Goal: Task Accomplishment & Management: Complete application form

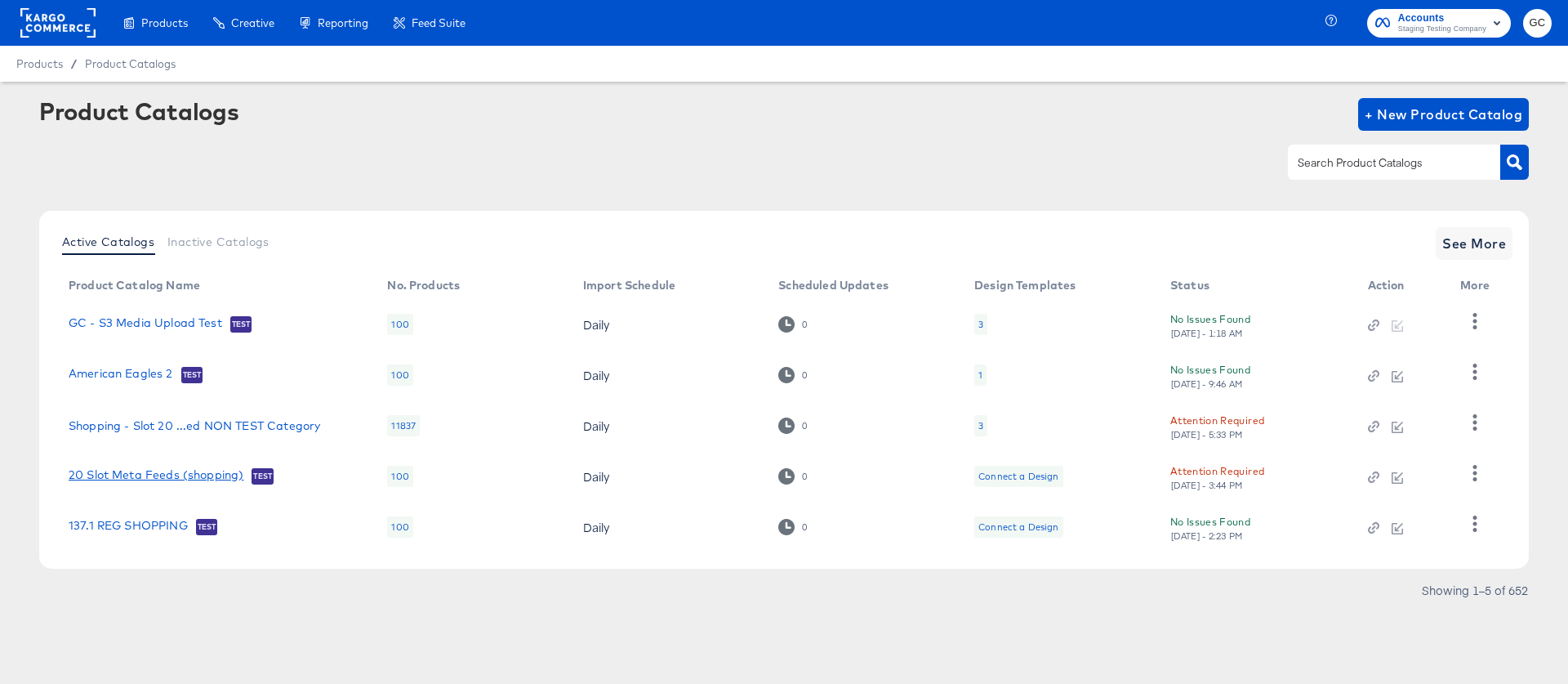
click at [198, 474] on link "20 Slot Meta Feeds (shopping)" at bounding box center [155, 476] width 175 height 17
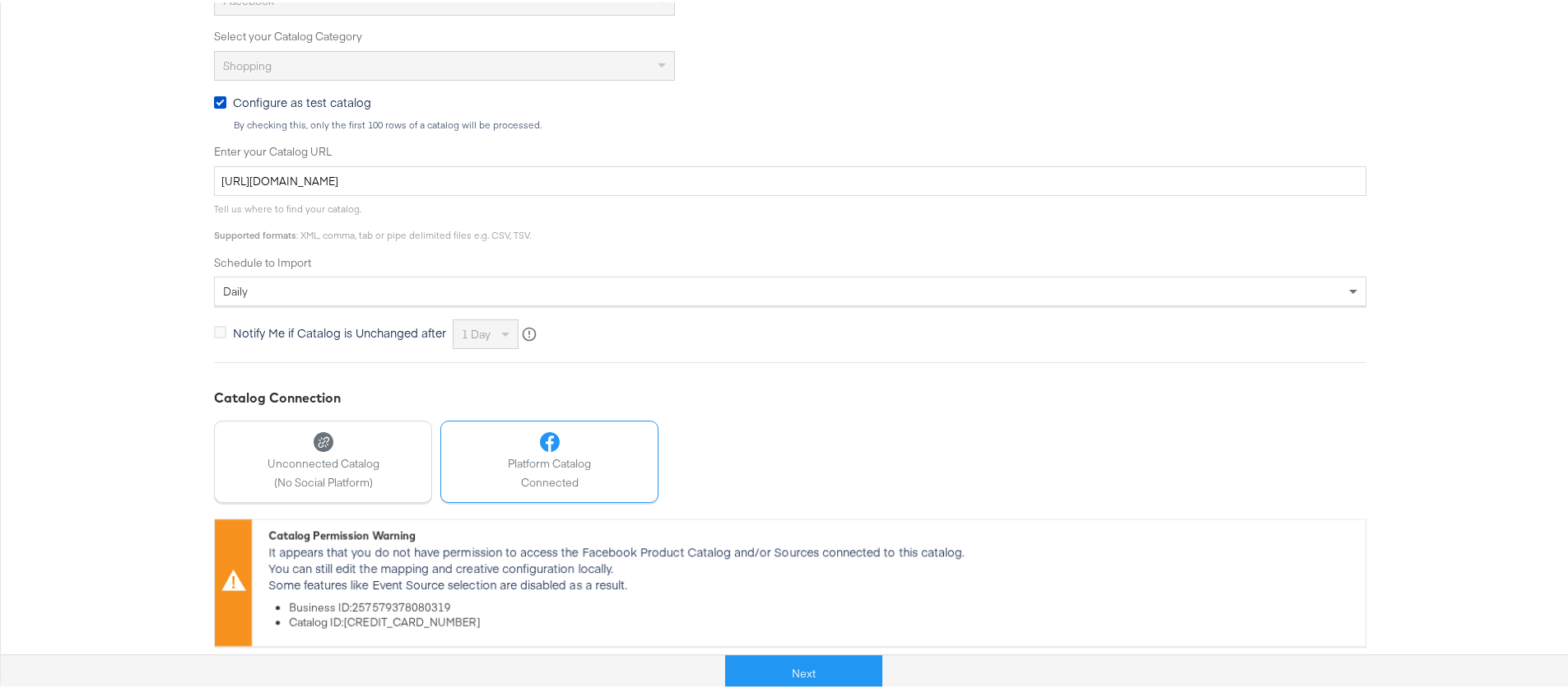
scroll to position [446, 0]
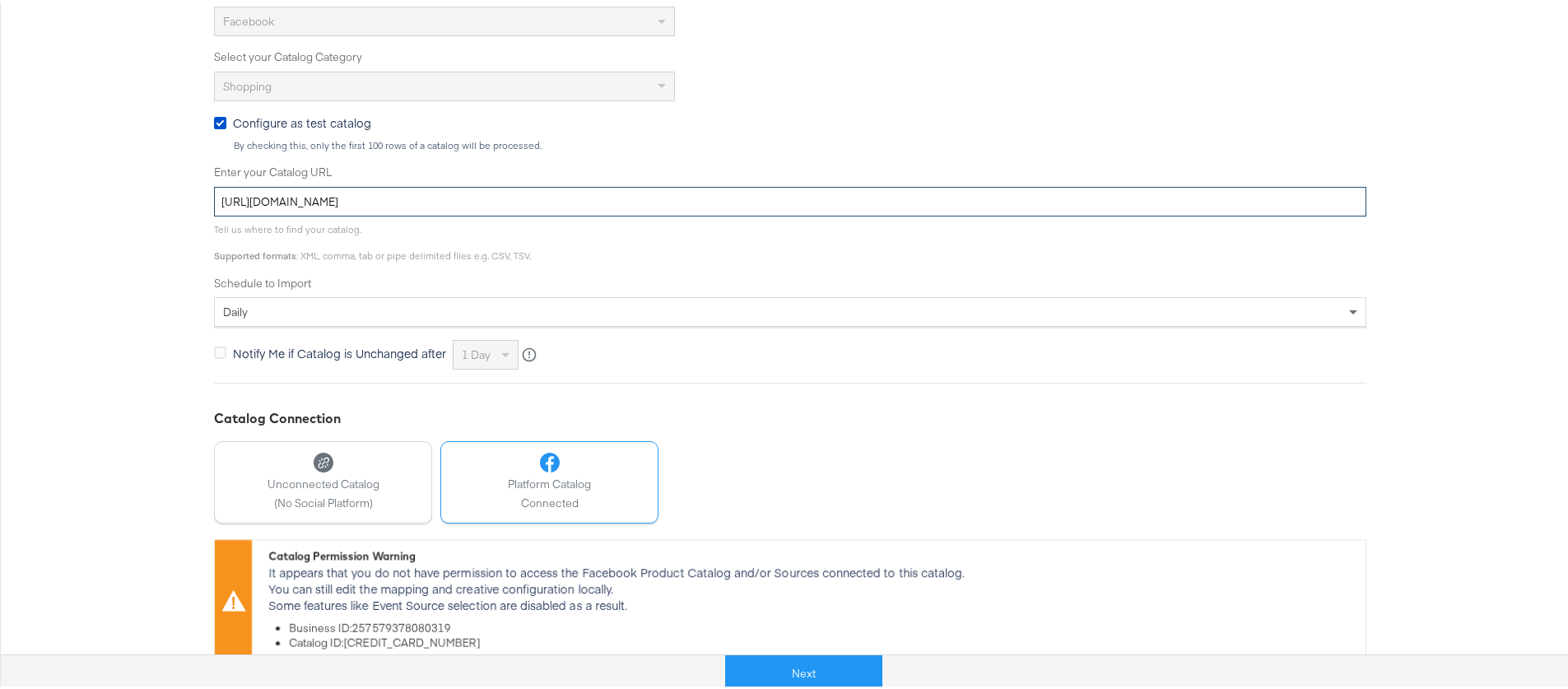
drag, startPoint x: 627, startPoint y: 200, endPoint x: 210, endPoint y: 203, distance: 417.0
click at [214, 203] on input "[URL][DOMAIN_NAME]" at bounding box center [790, 199] width 1152 height 30
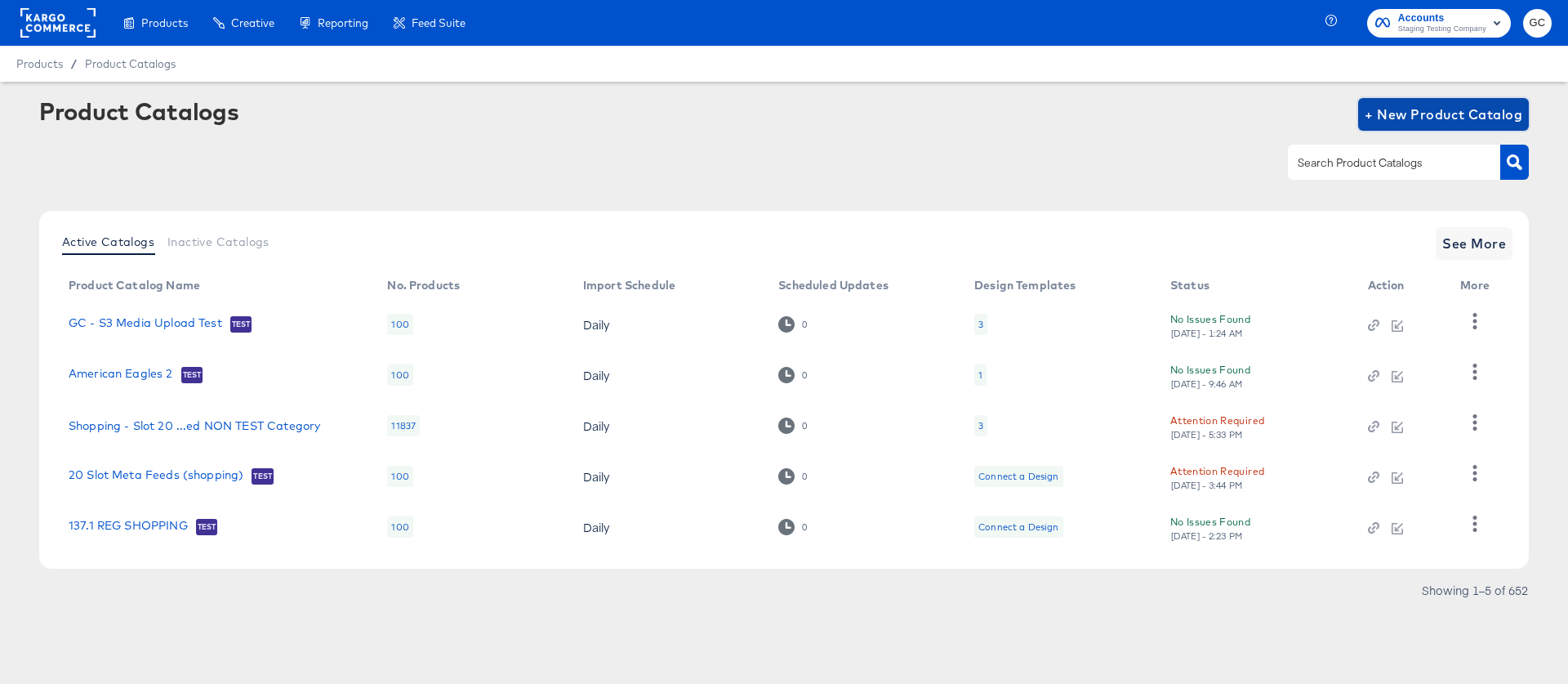
click at [1484, 115] on span "+ New Product Catalog" at bounding box center [1443, 114] width 158 height 23
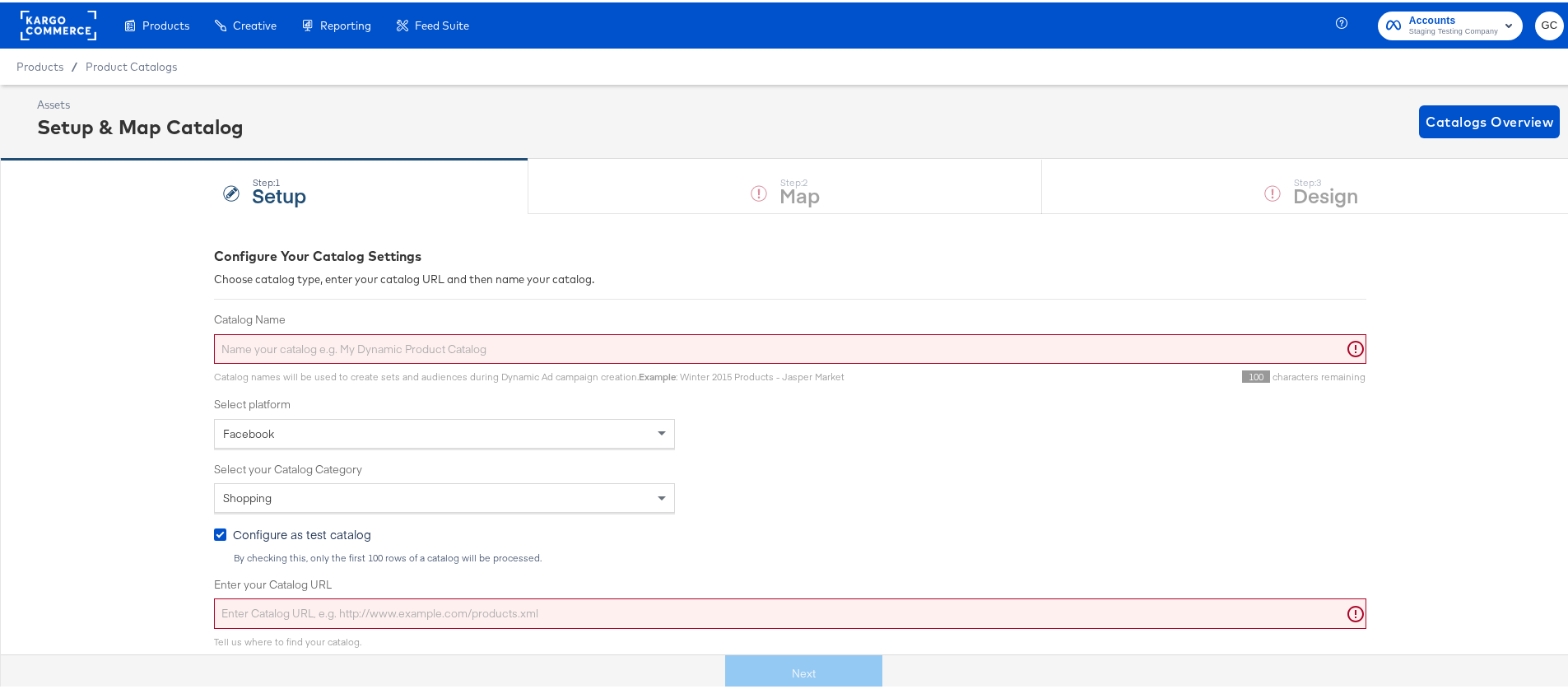
click at [350, 354] on input "Catalog Name" at bounding box center [790, 347] width 1152 height 30
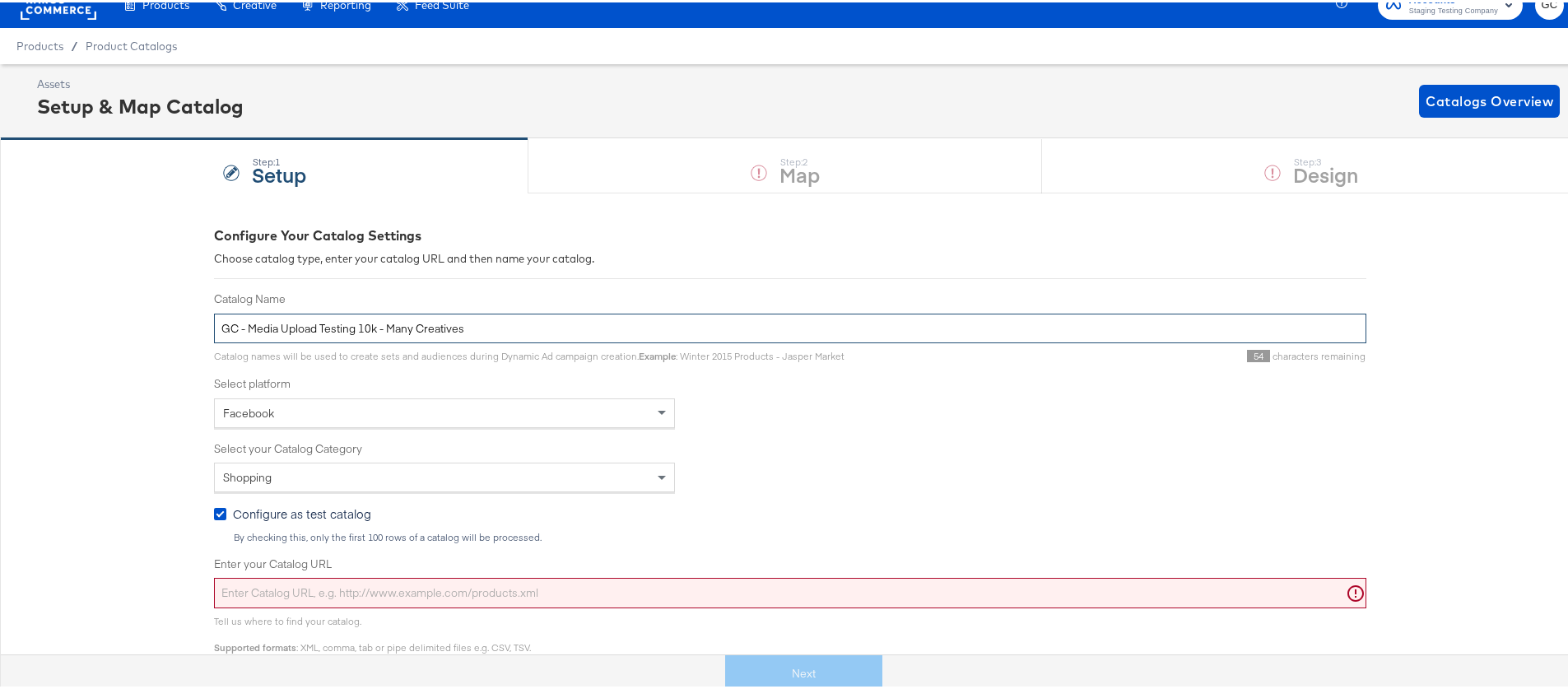
scroll to position [31, 0]
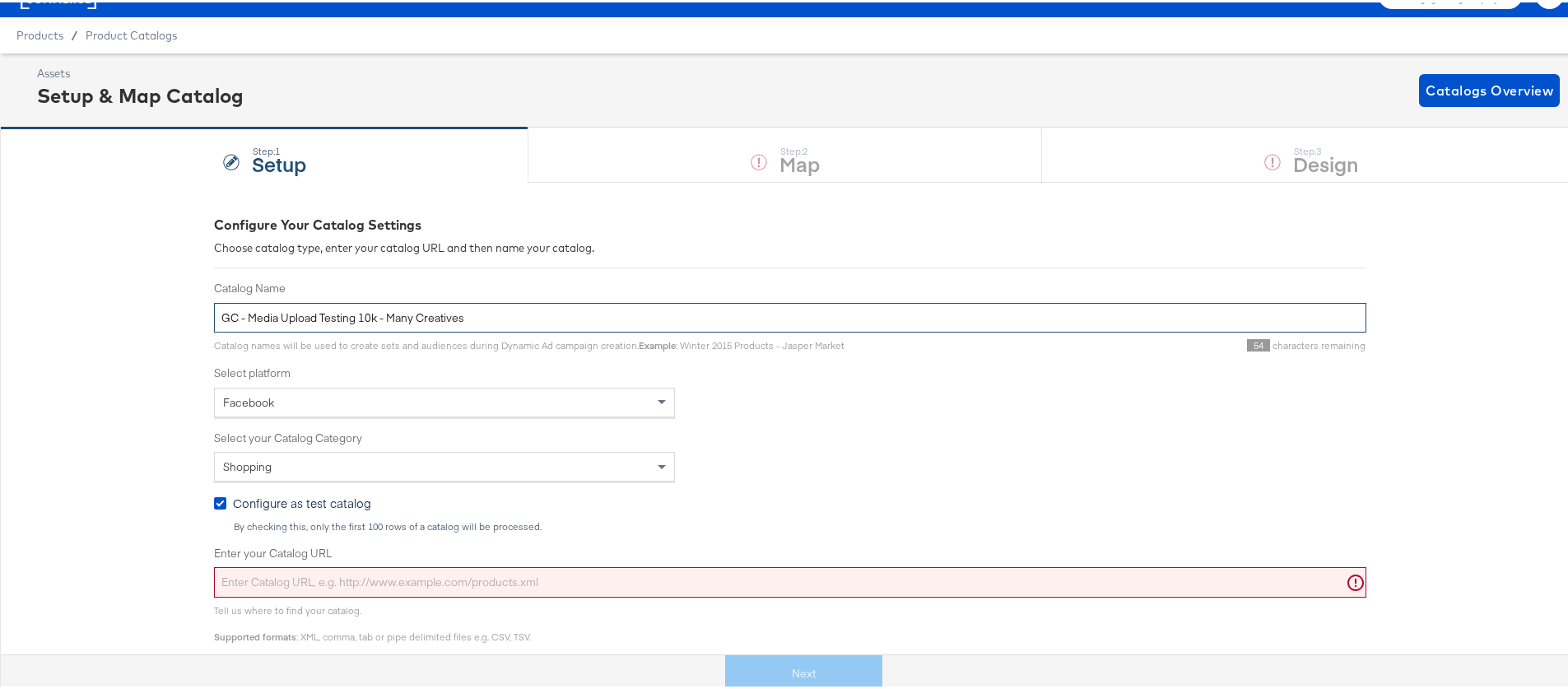
type input "GC - Media Upload Testing 10k - Many Creatives"
click at [396, 573] on input "Enter your Catalog URL" at bounding box center [790, 579] width 1152 height 30
paste input "[URL][DOMAIN_NAME]"
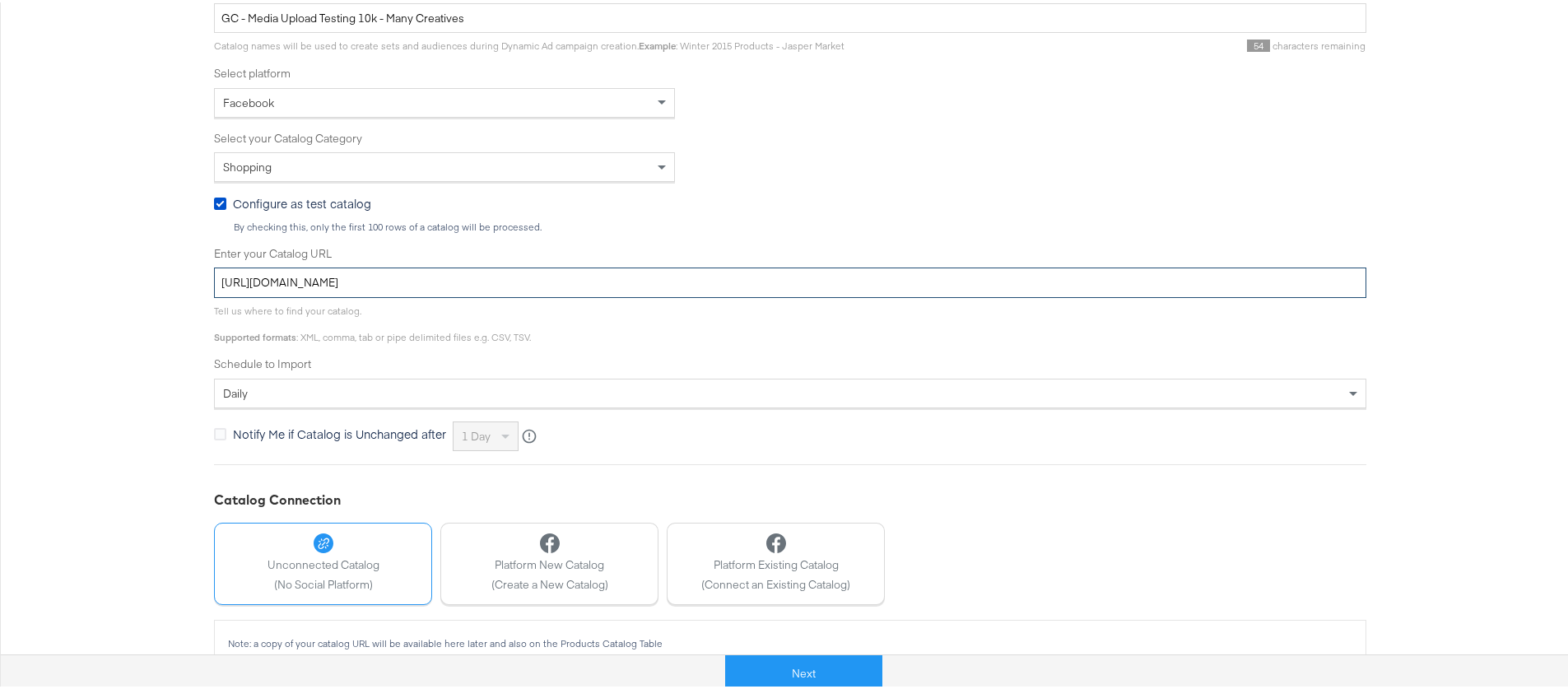
scroll to position [359, 0]
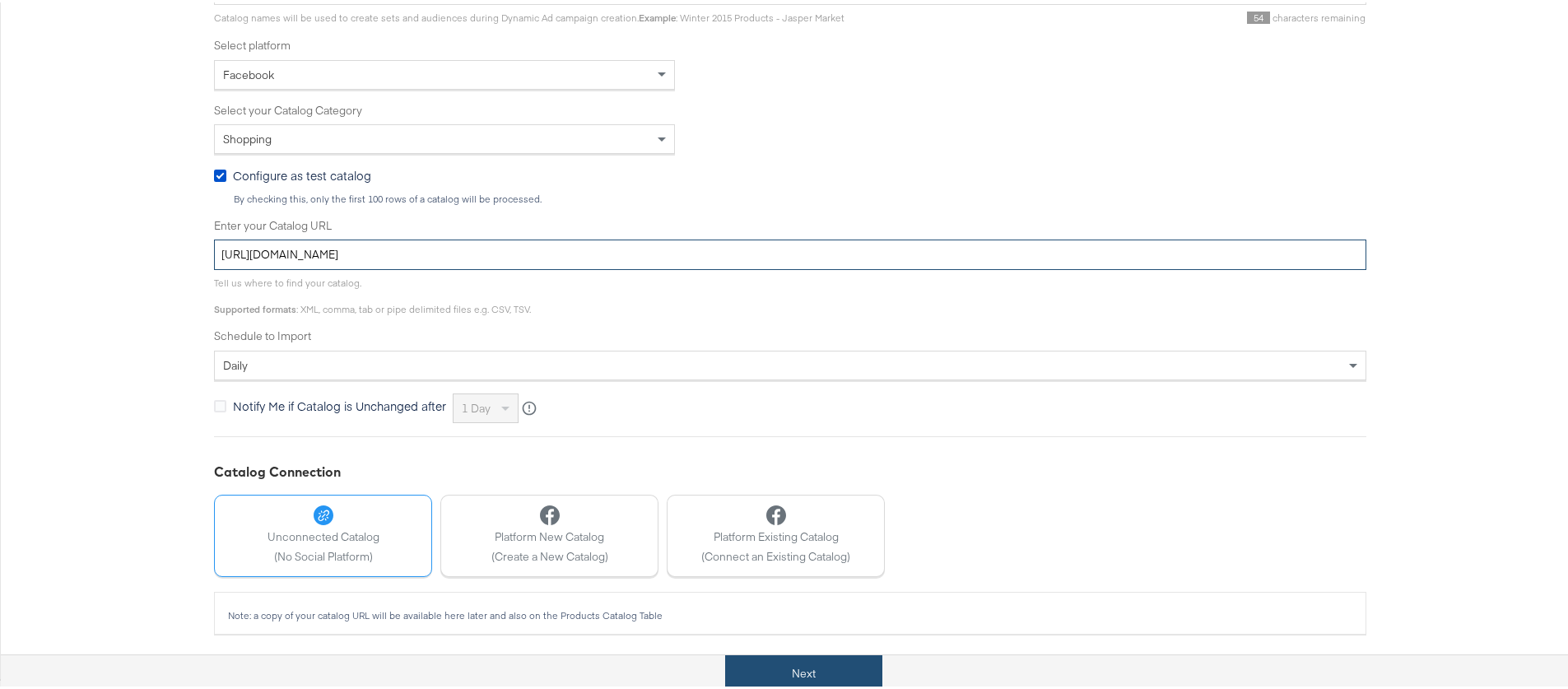
type input "[URL][DOMAIN_NAME]"
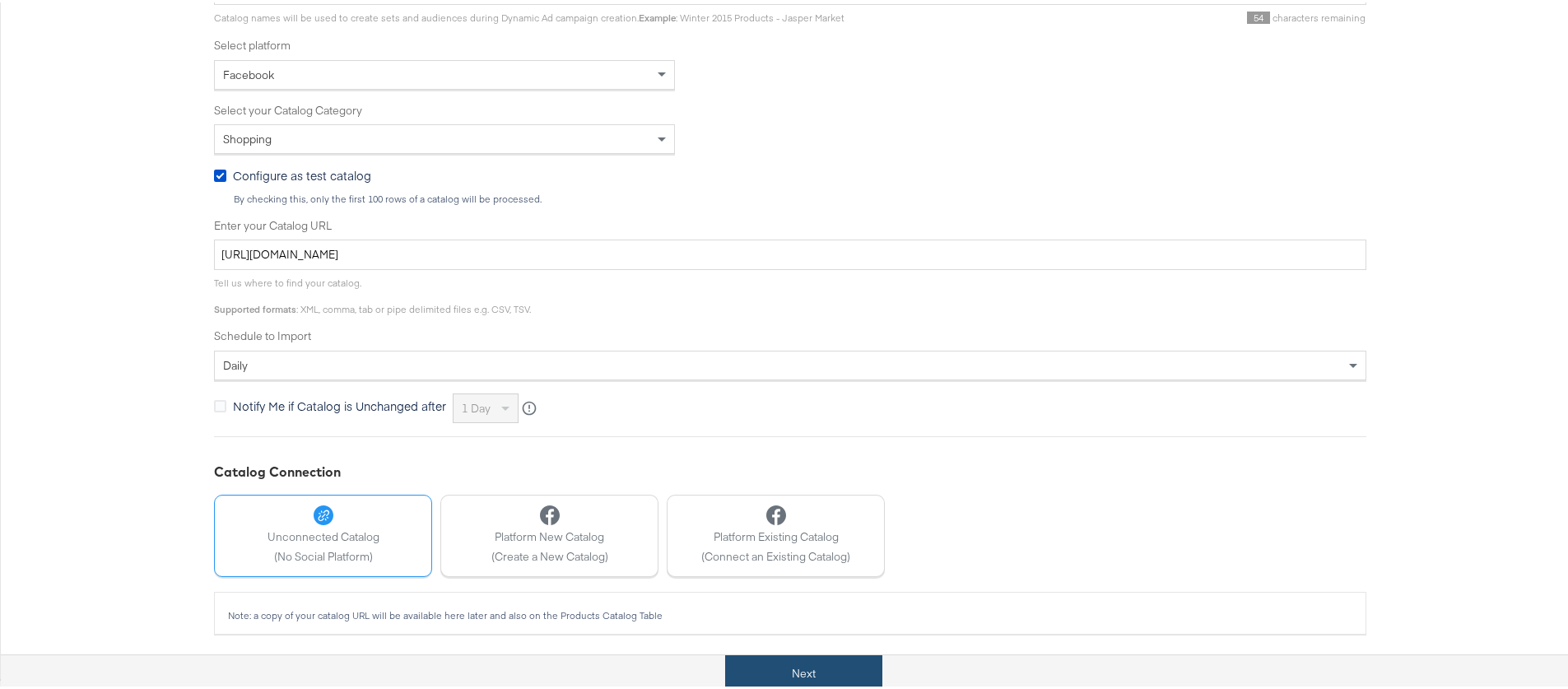
click at [812, 667] on button "Next" at bounding box center [804, 671] width 158 height 37
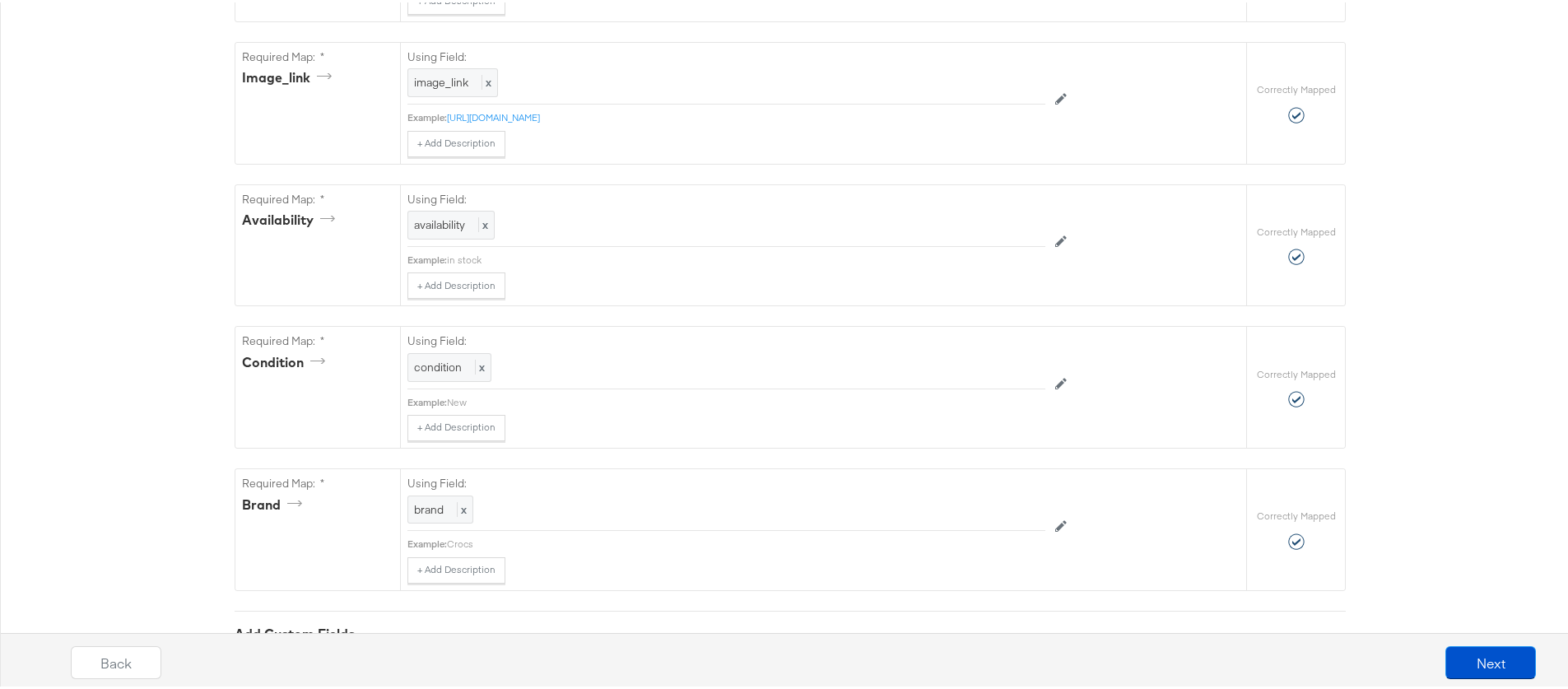
scroll to position [1209, 0]
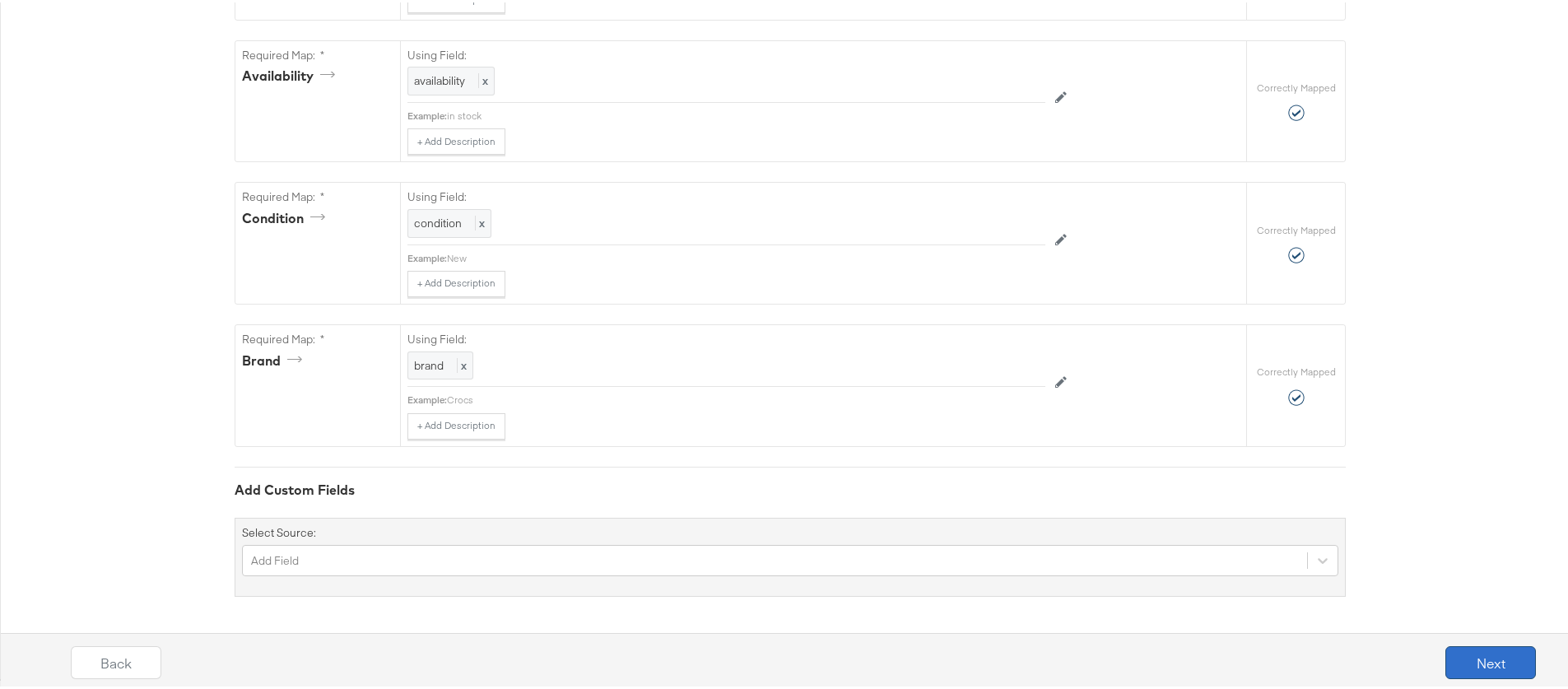
click at [1497, 662] on button "Next" at bounding box center [1490, 659] width 90 height 33
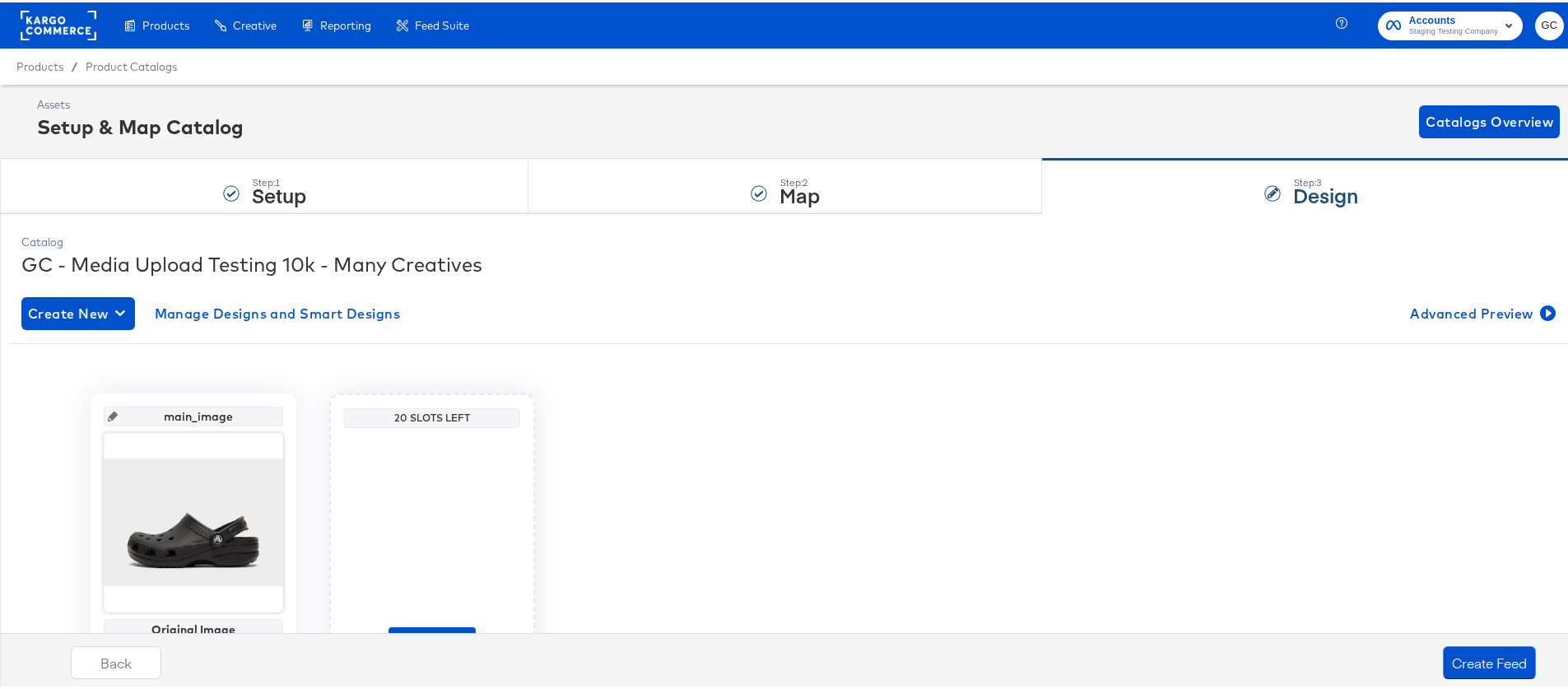
scroll to position [96, 0]
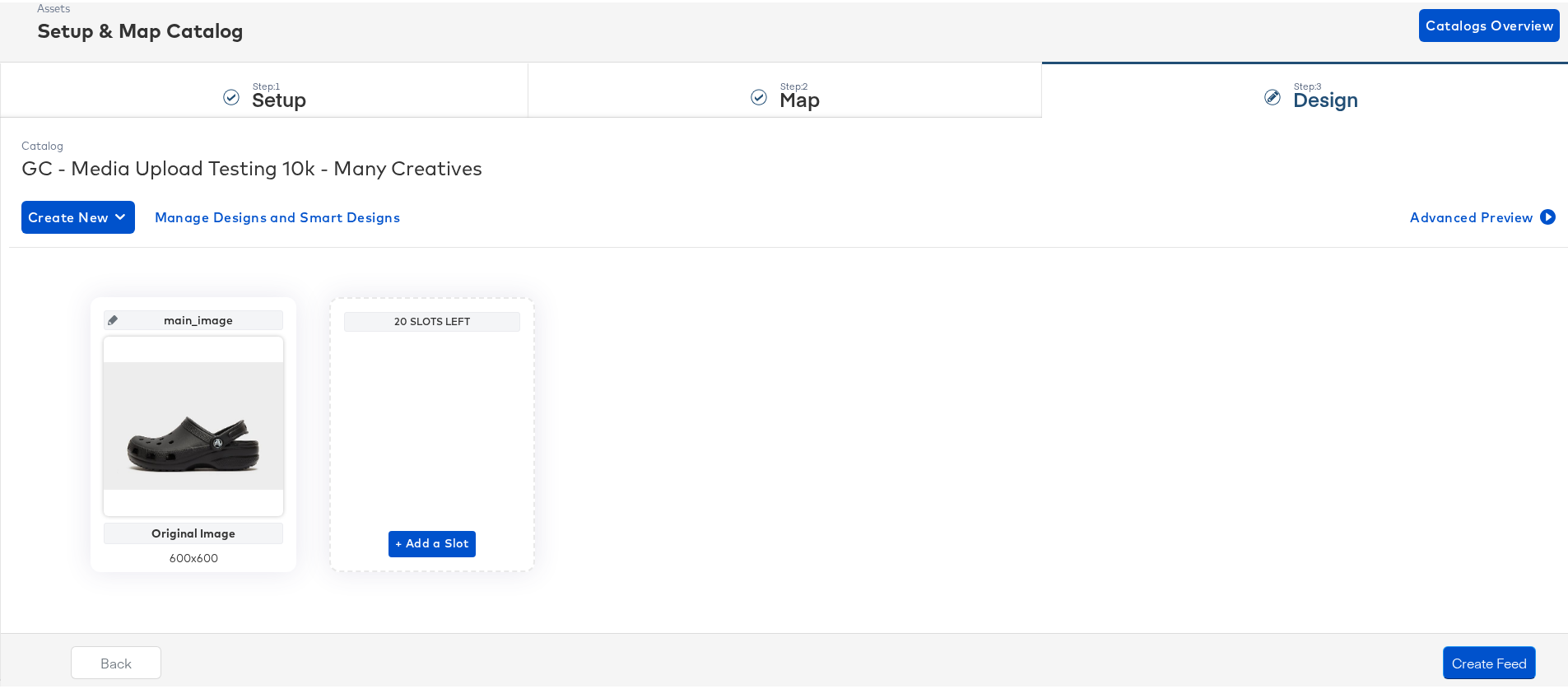
click at [442, 424] on div "+ Add a Slot" at bounding box center [432, 445] width 88 height 218
click at [420, 536] on span "+ Add a Slot" at bounding box center [433, 540] width 74 height 20
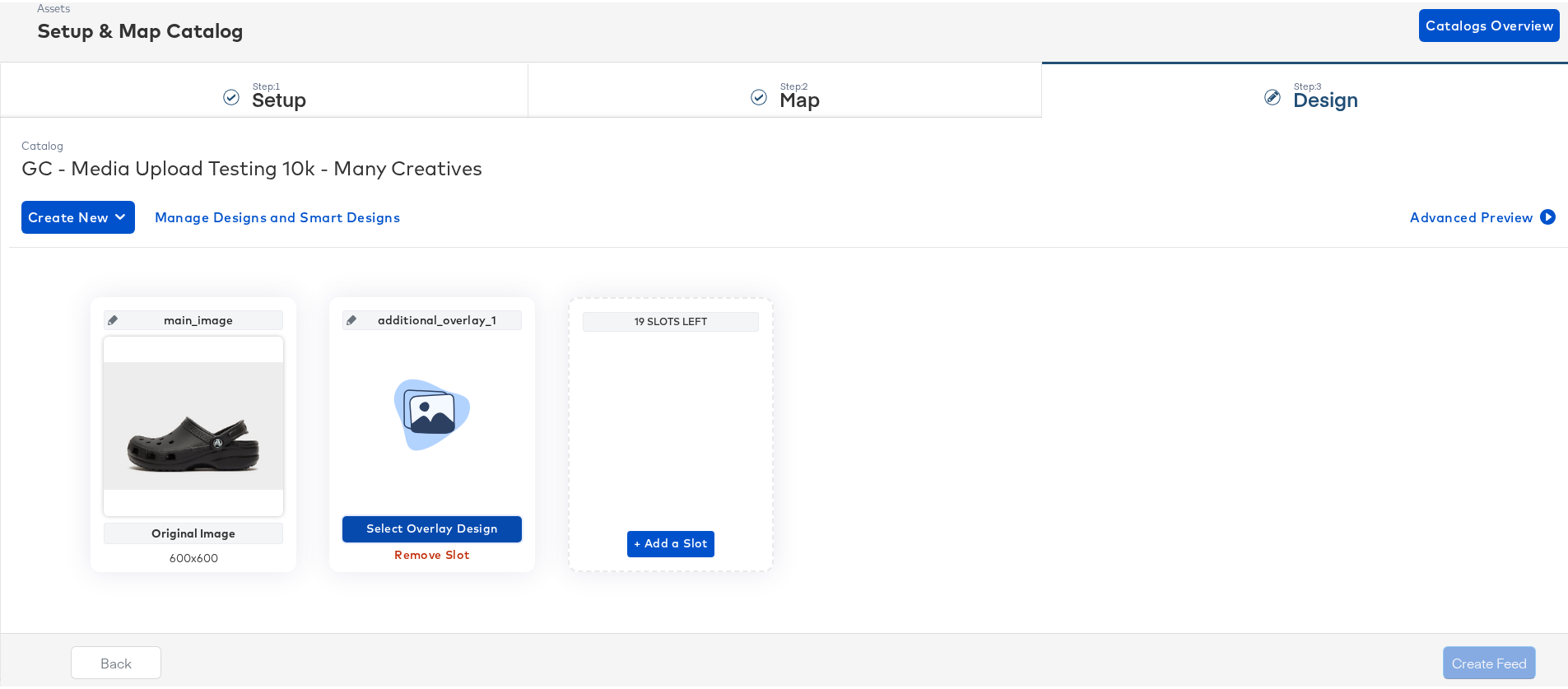
click at [427, 524] on span "Select Overlay Design" at bounding box center [432, 525] width 166 height 20
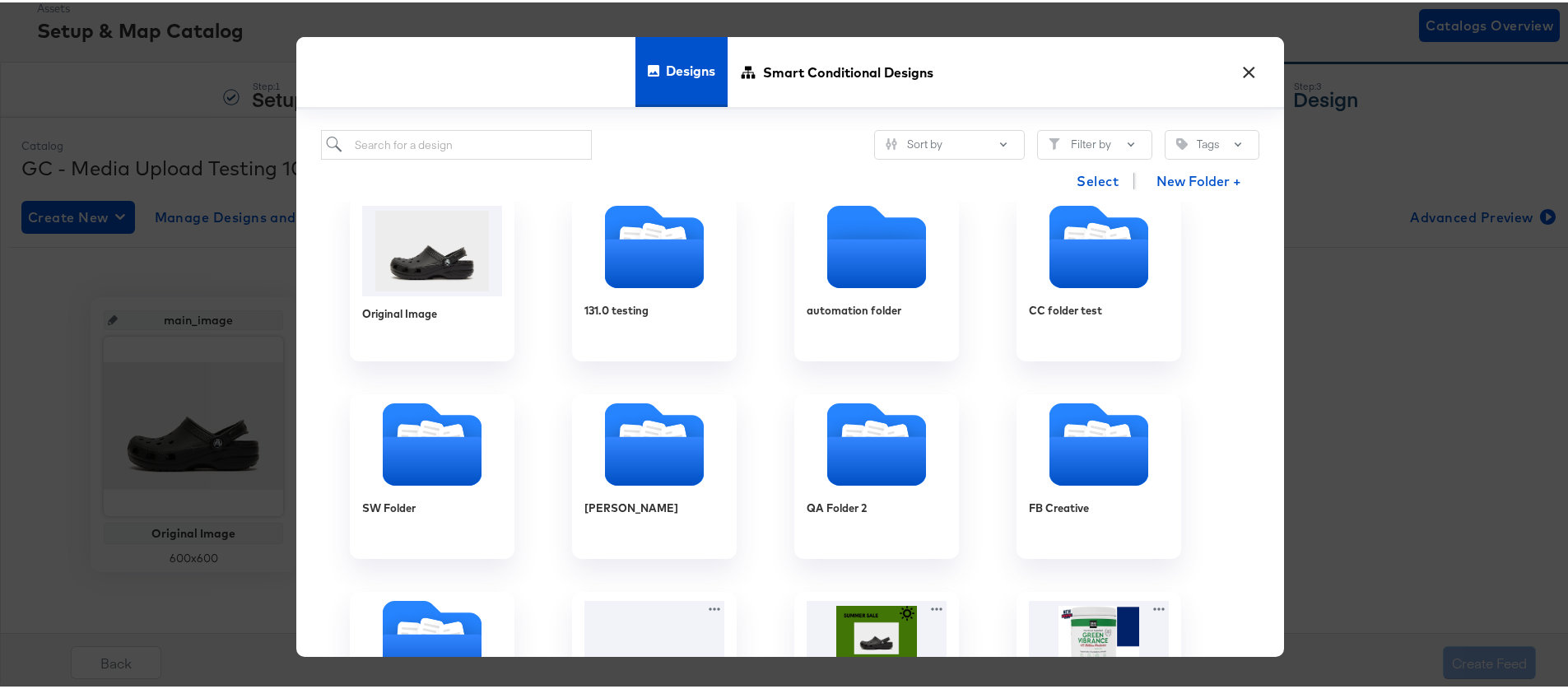
scroll to position [32, 0]
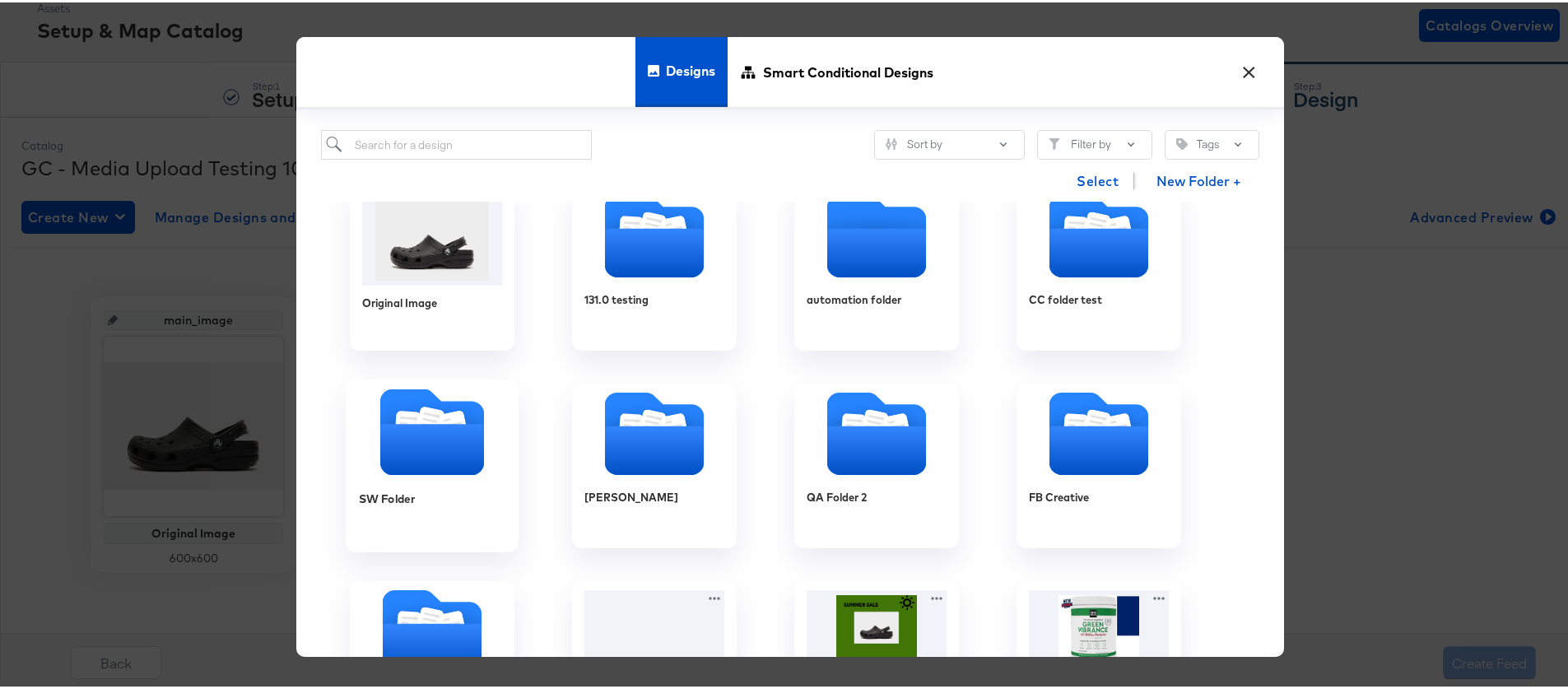
click at [443, 456] on icon "Folder" at bounding box center [432, 447] width 104 height 51
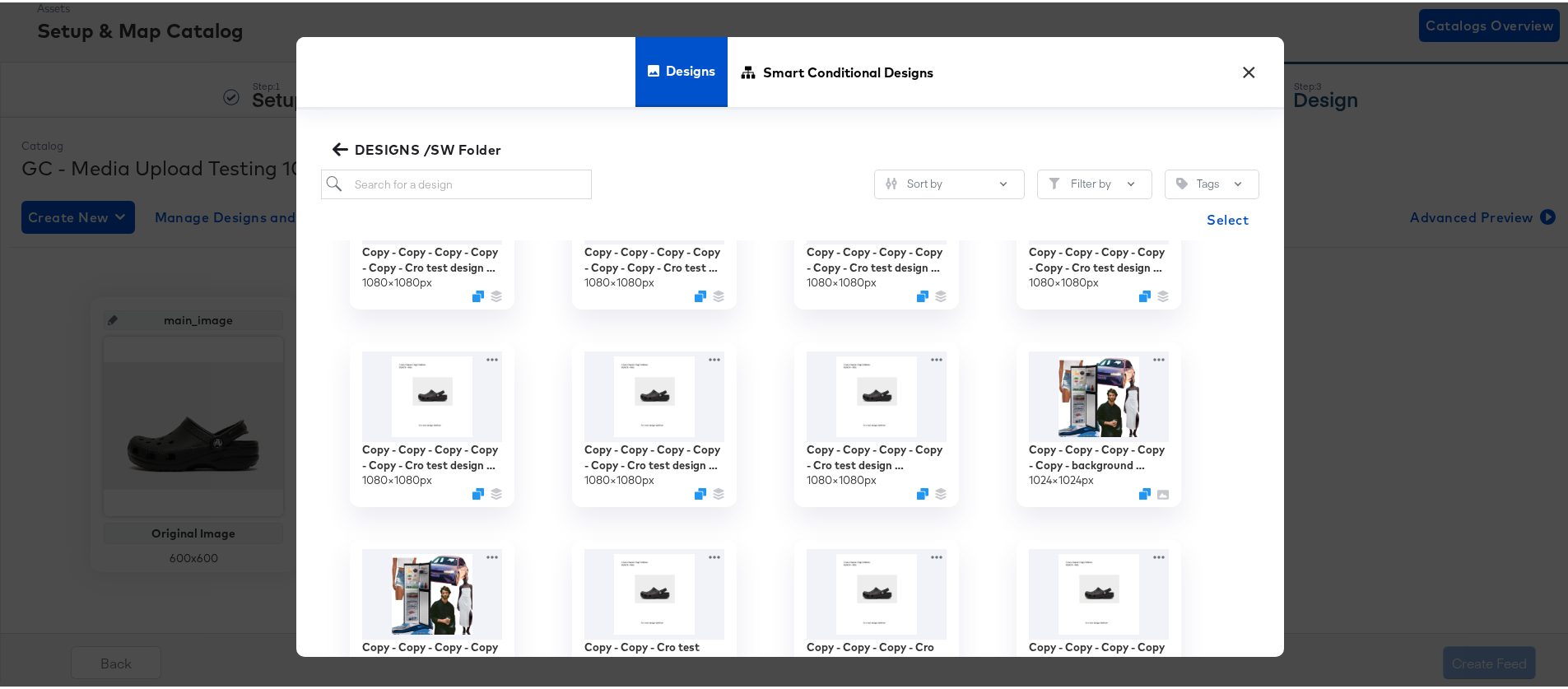
scroll to position [121, 0]
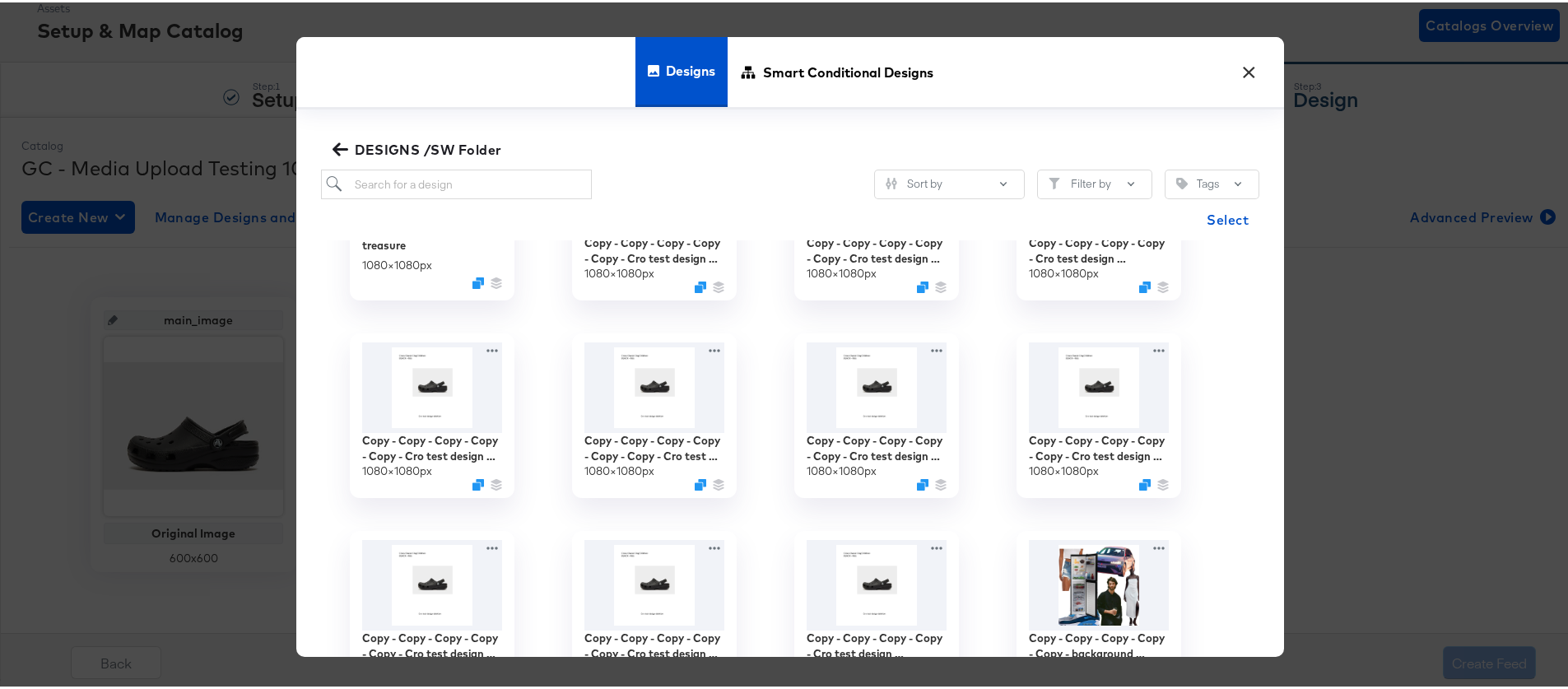
click at [333, 142] on icon "button" at bounding box center [341, 147] width 16 height 13
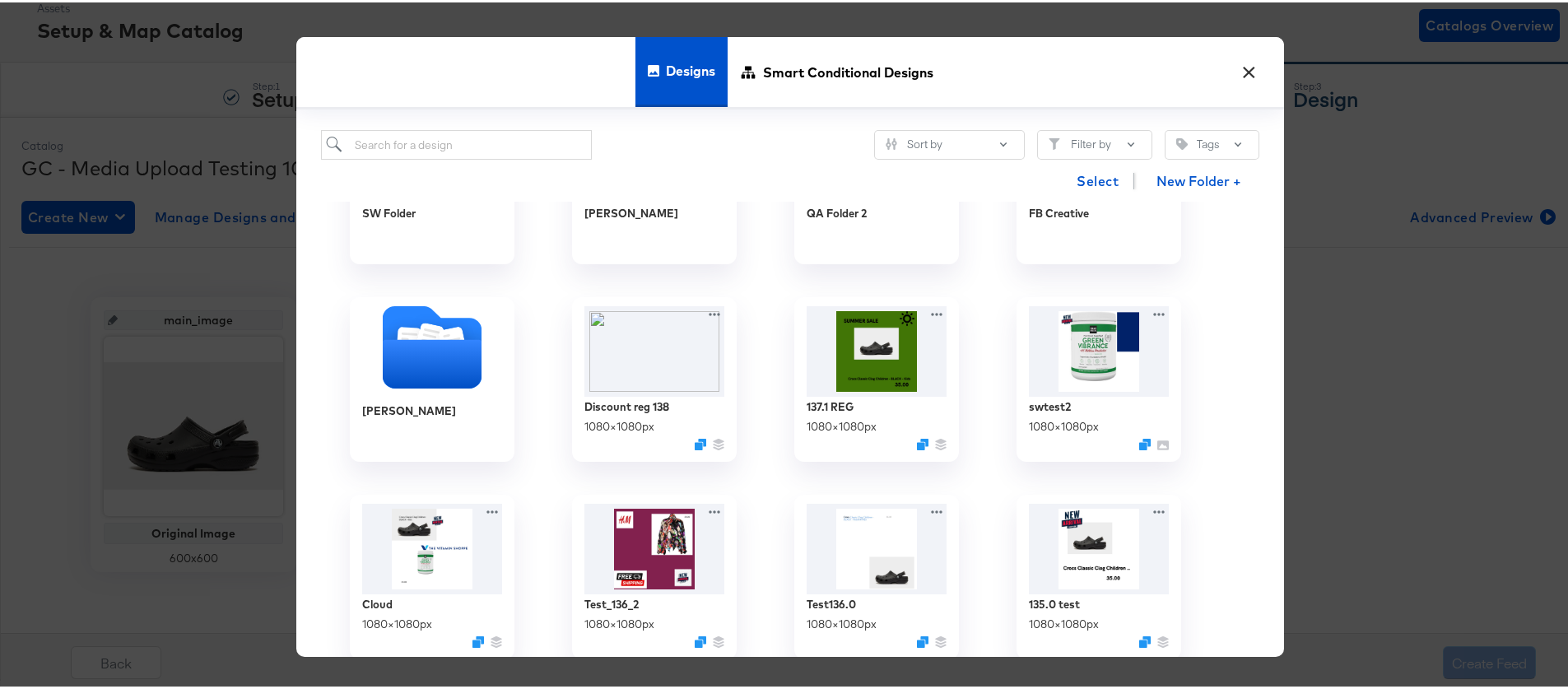
scroll to position [326, 0]
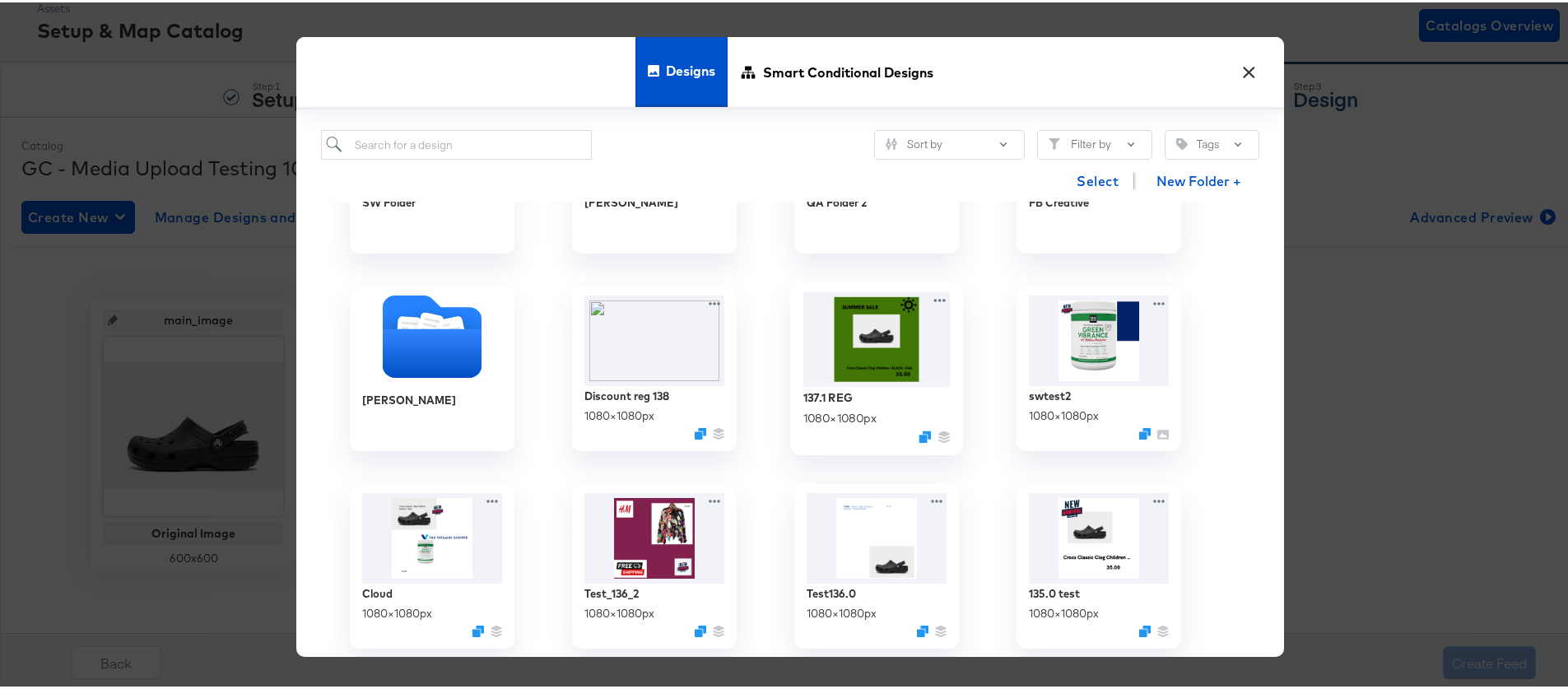
click at [876, 350] on img at bounding box center [877, 336] width 148 height 95
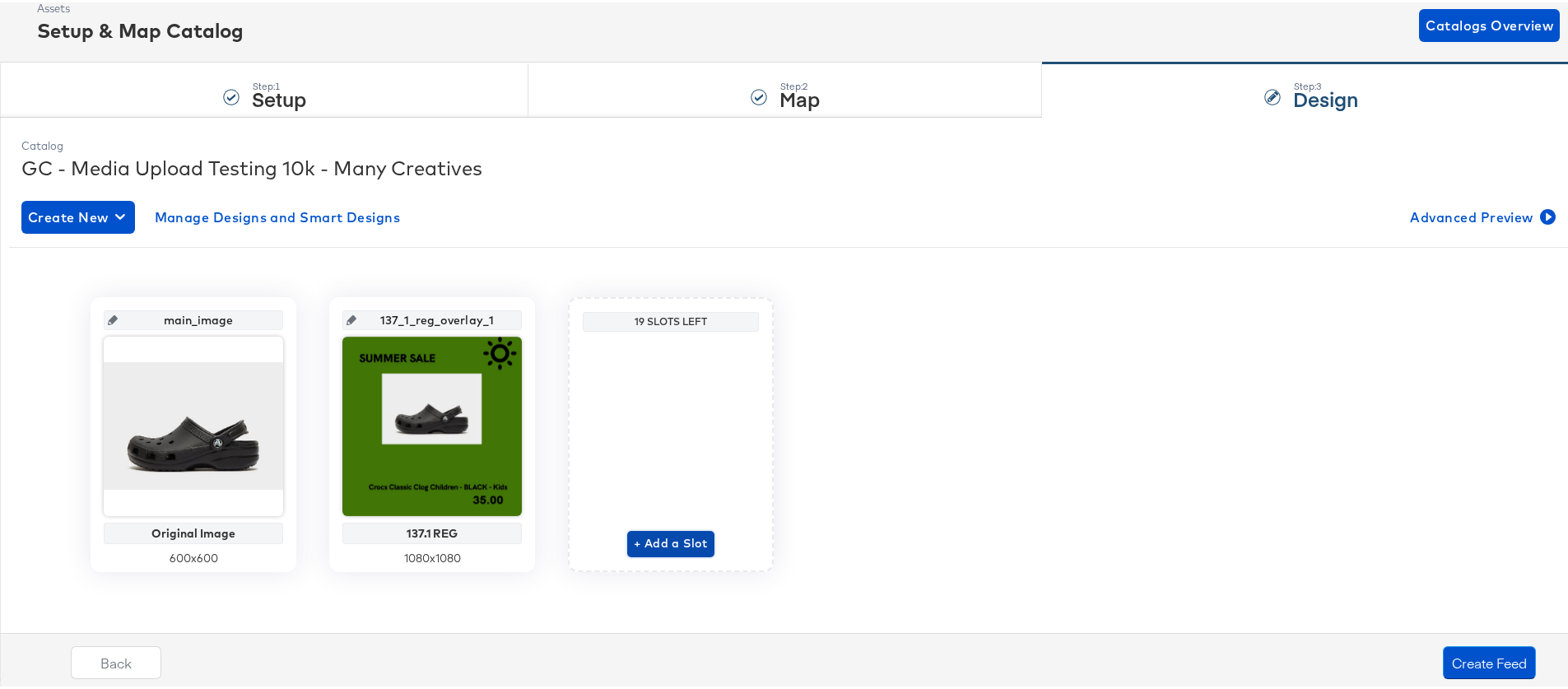
click at [670, 537] on span "+ Add a Slot" at bounding box center [671, 540] width 74 height 20
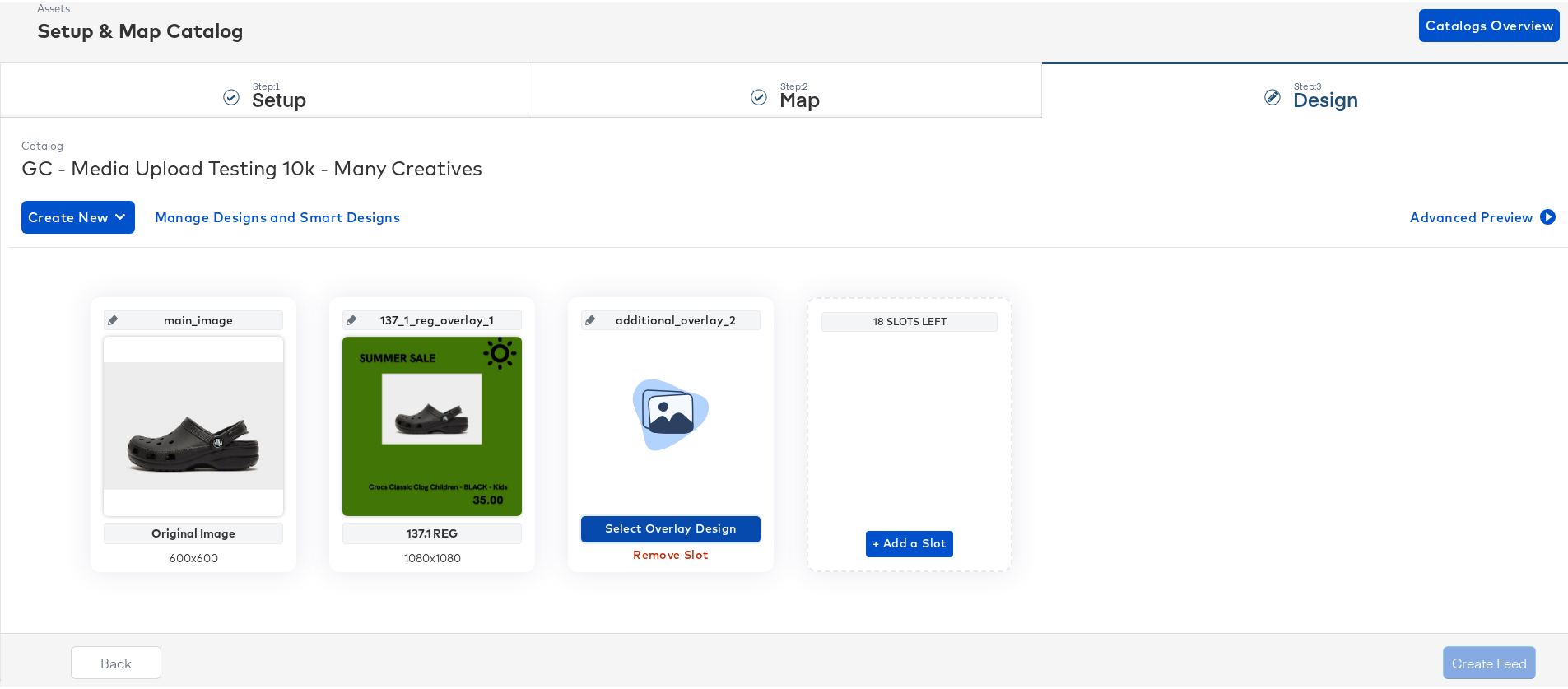
click at [673, 521] on span "Select Overlay Design" at bounding box center [671, 525] width 166 height 20
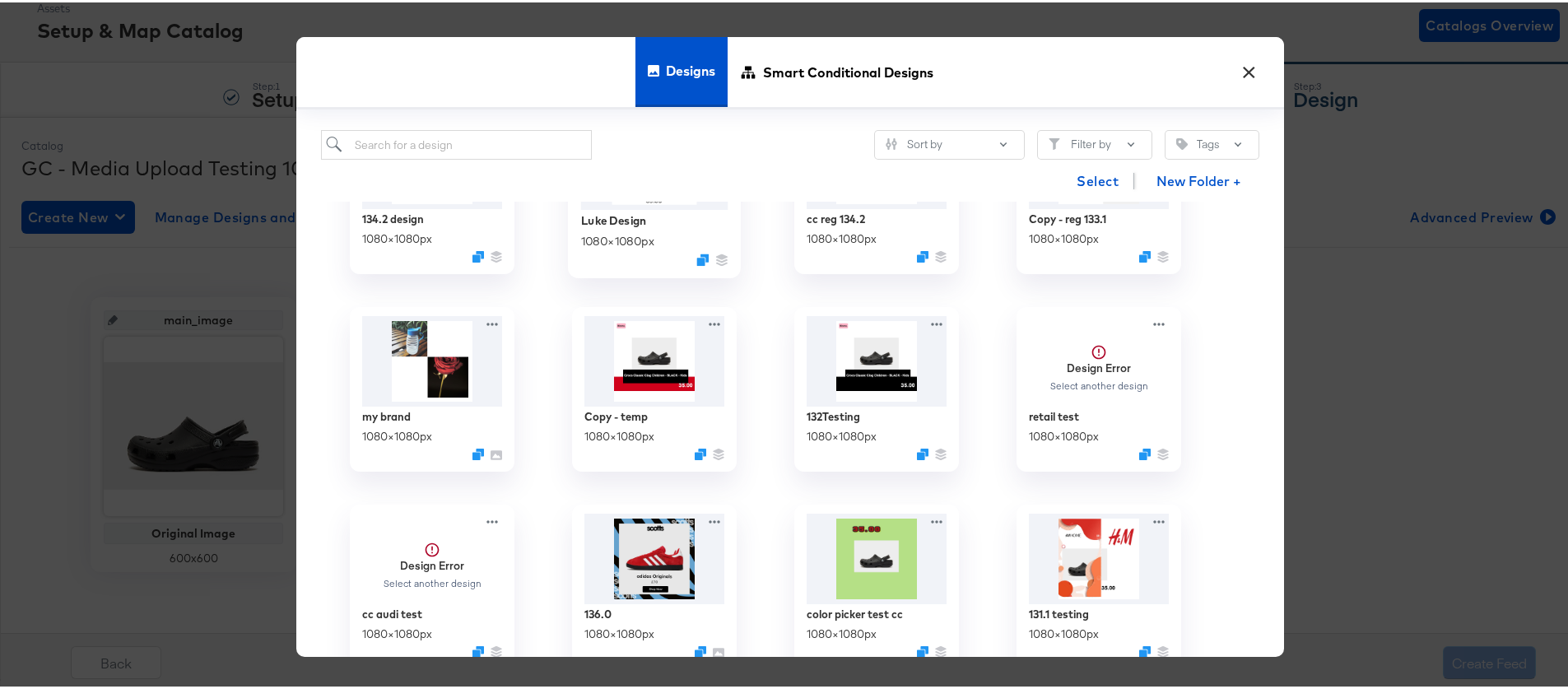
scroll to position [1035, 0]
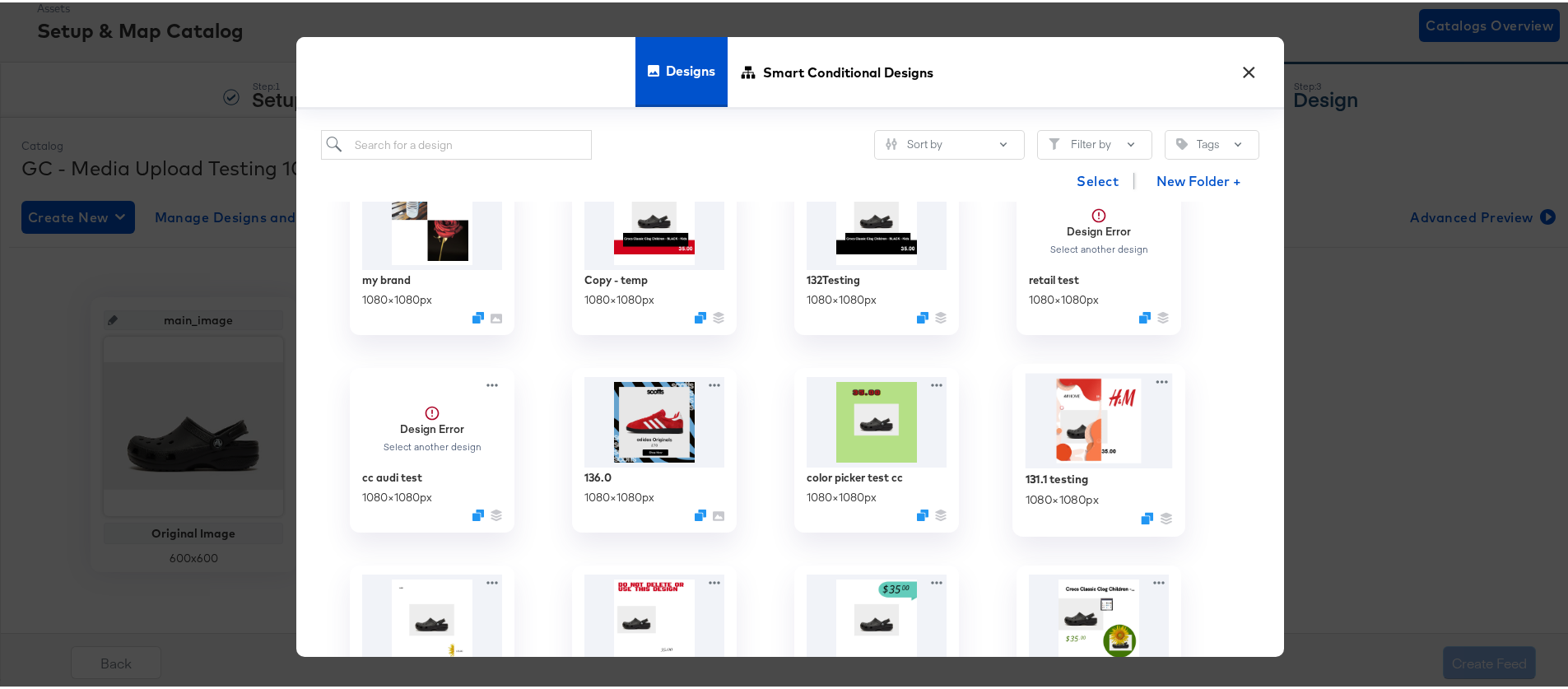
click at [1058, 442] on img at bounding box center [1099, 418] width 148 height 95
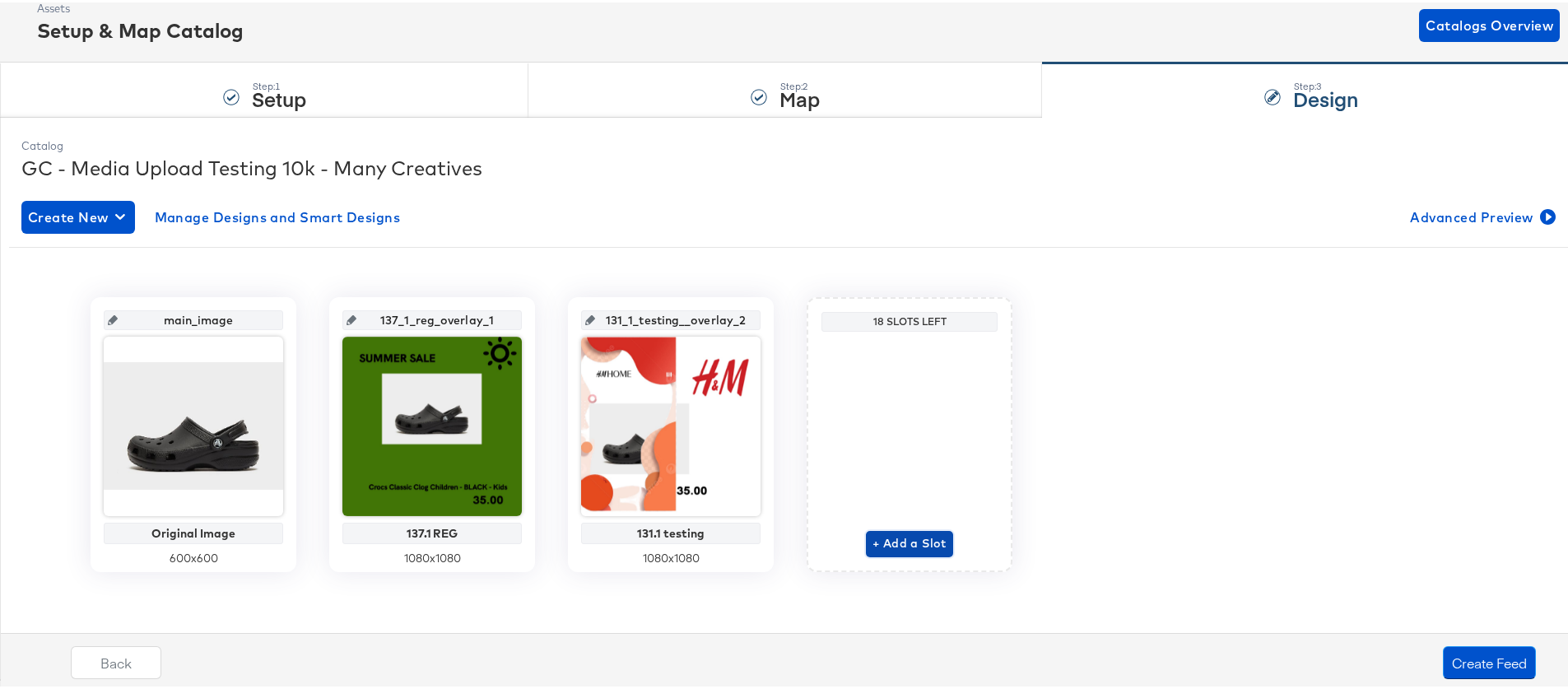
click at [895, 543] on span "+ Add a Slot" at bounding box center [910, 540] width 74 height 20
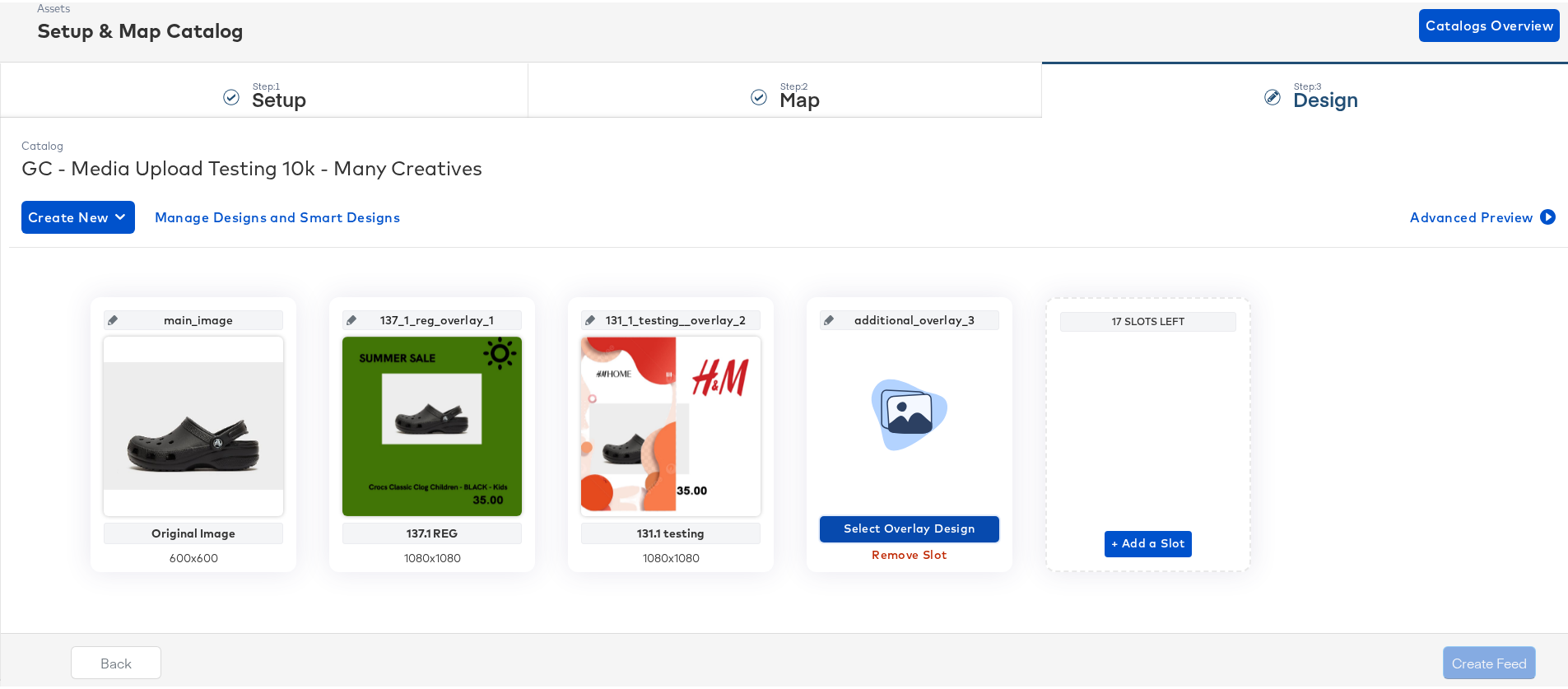
click at [889, 527] on span "Select Overlay Design" at bounding box center [910, 525] width 166 height 20
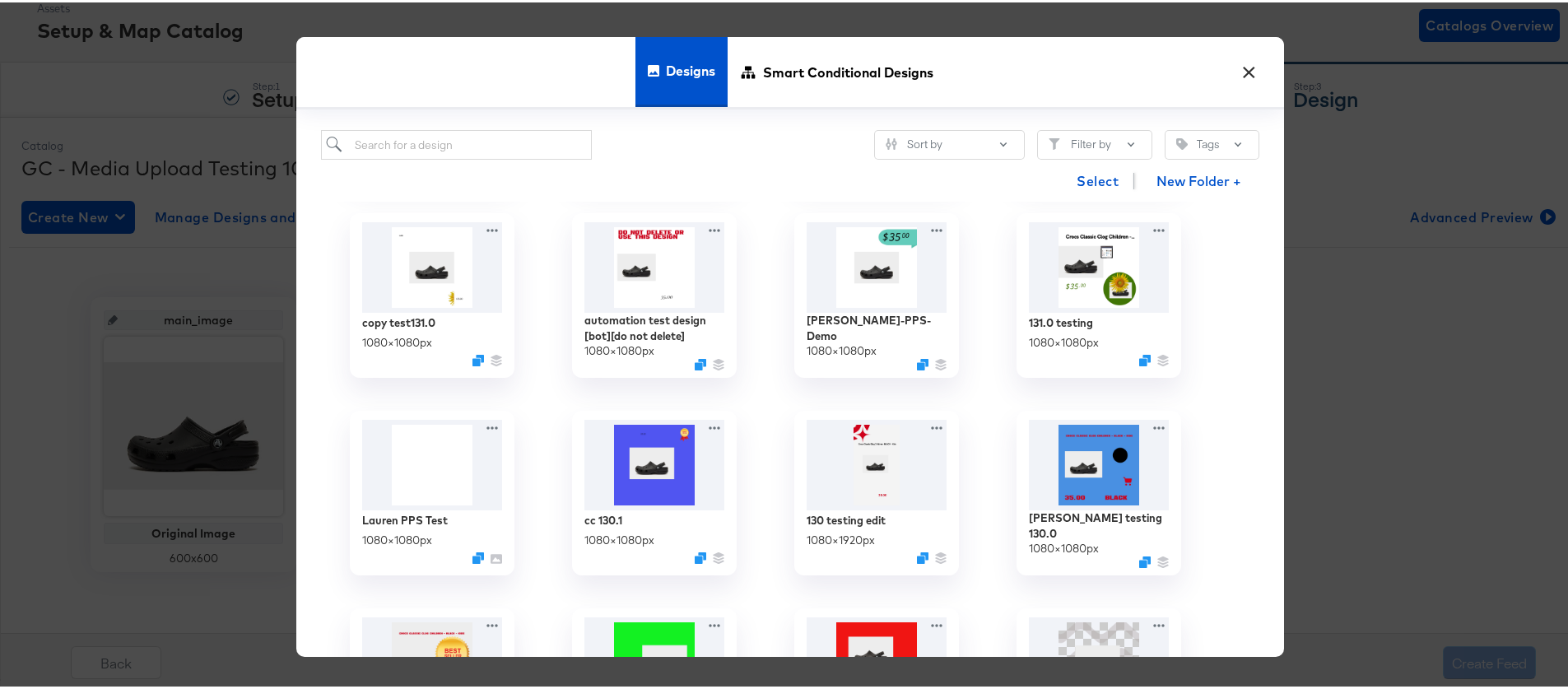
scroll to position [1427, 0]
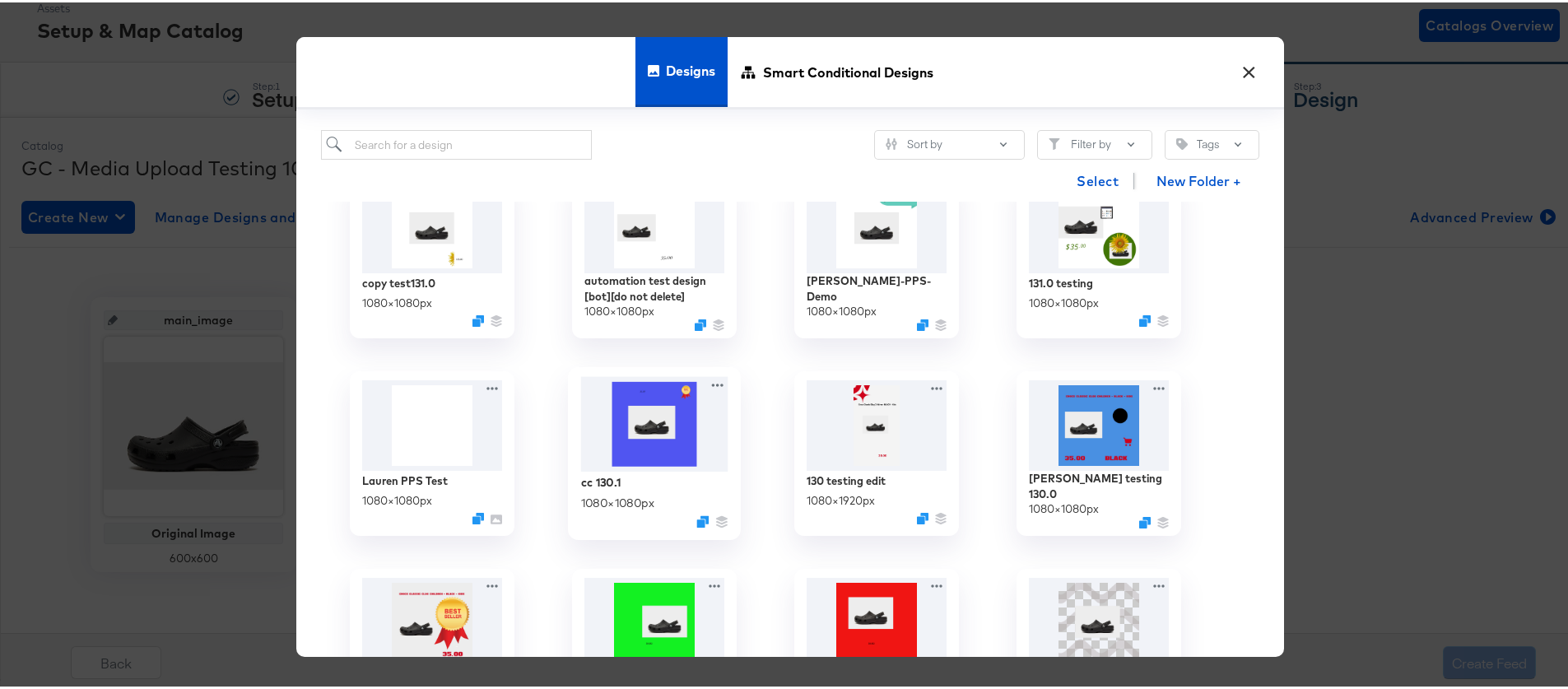
click at [640, 462] on img at bounding box center [655, 421] width 148 height 95
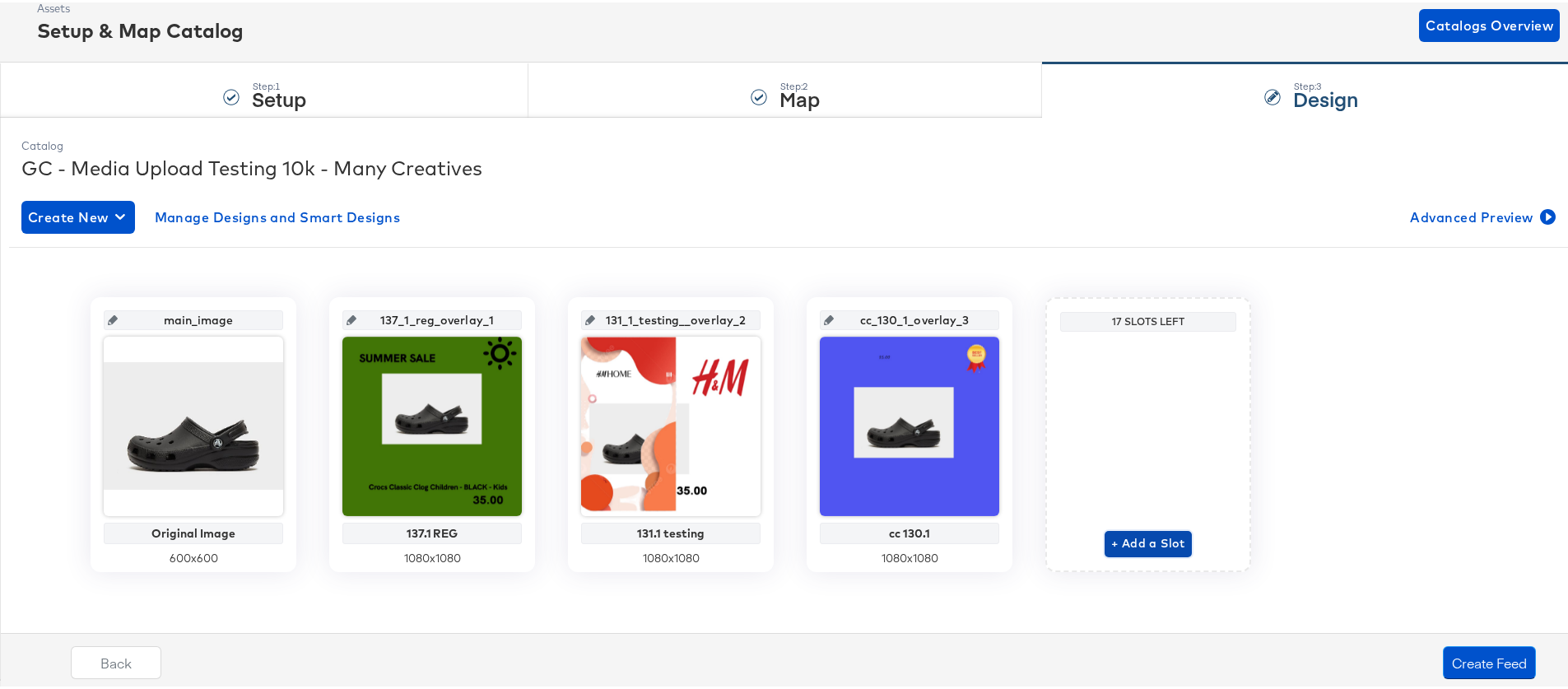
click at [1134, 540] on span "+ Add a Slot" at bounding box center [1149, 540] width 74 height 20
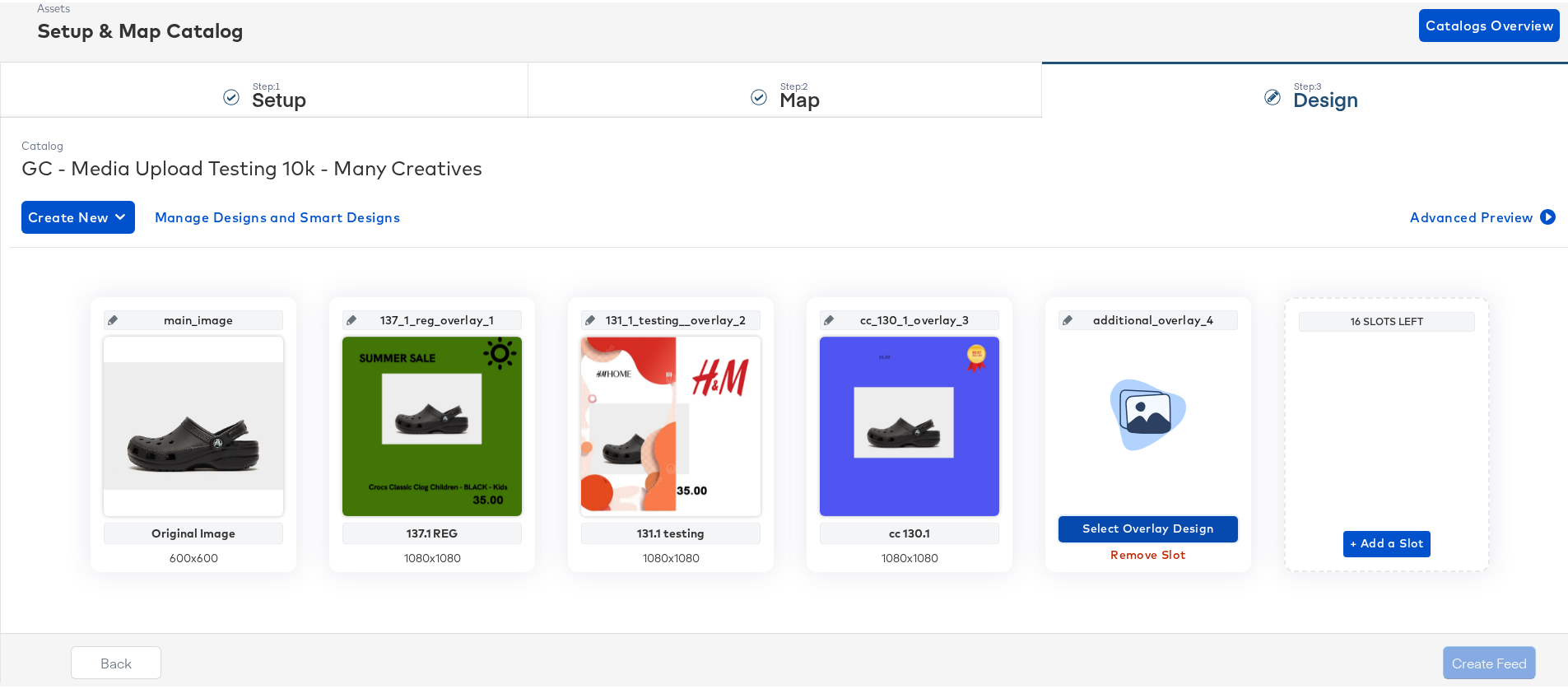
click at [1125, 526] on span "Select Overlay Design" at bounding box center [1149, 525] width 166 height 20
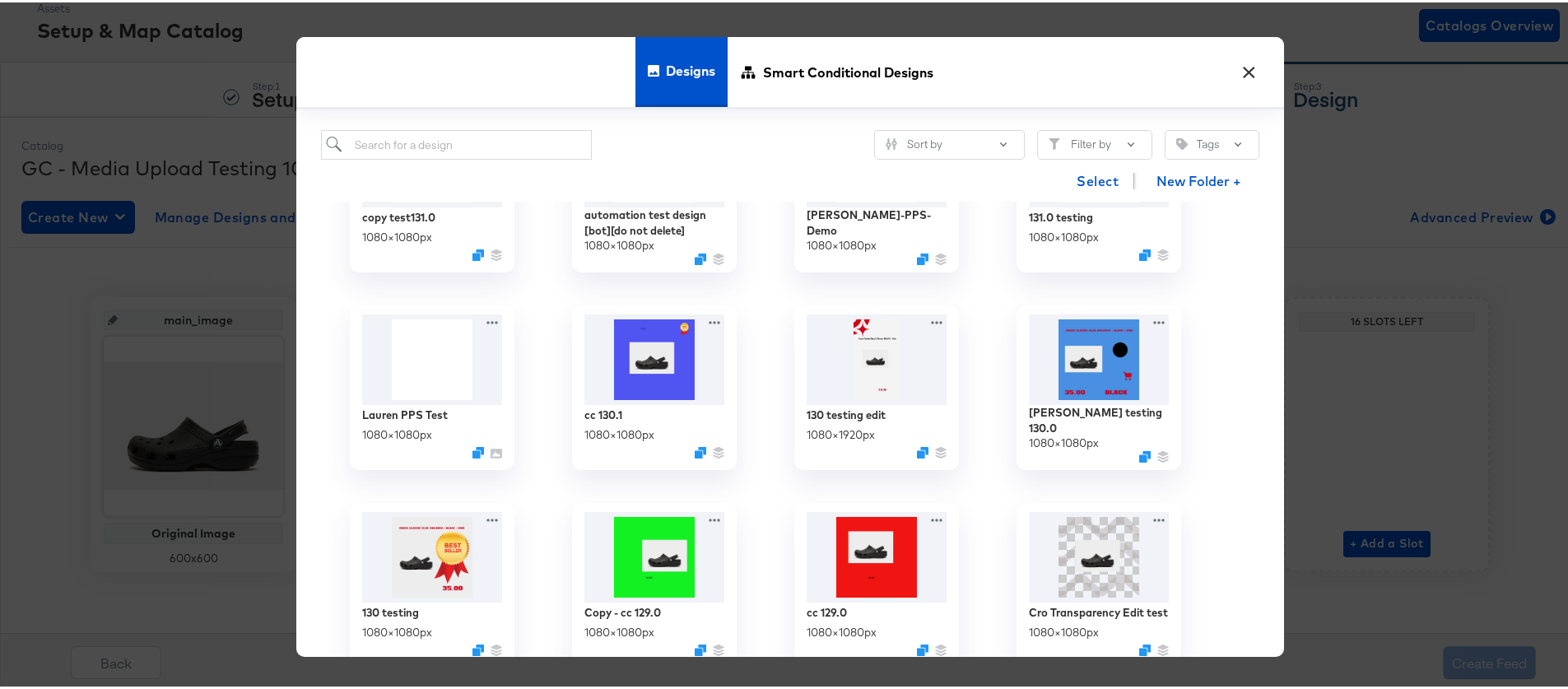
scroll to position [1675, 0]
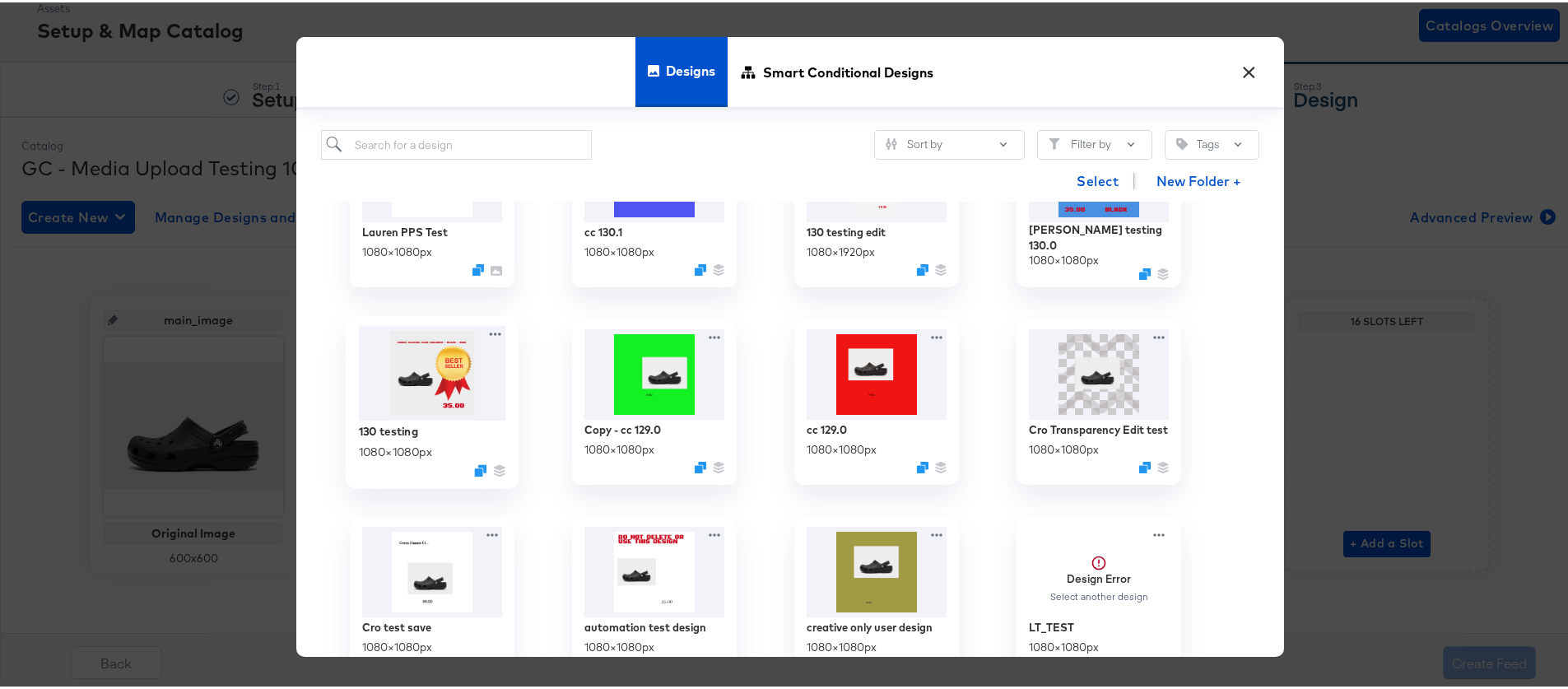
click at [439, 395] on img at bounding box center [433, 371] width 148 height 95
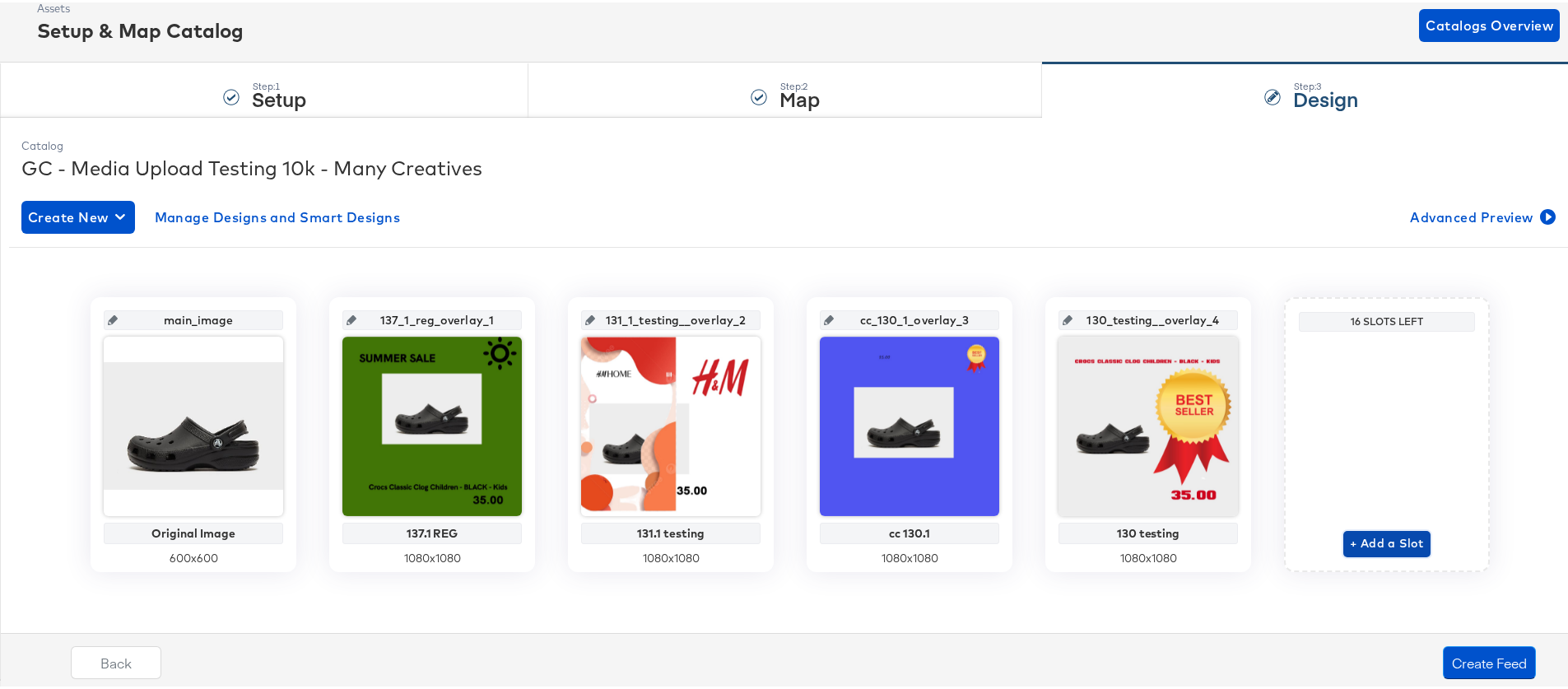
click at [1359, 541] on span "+ Add a Slot" at bounding box center [1387, 540] width 74 height 20
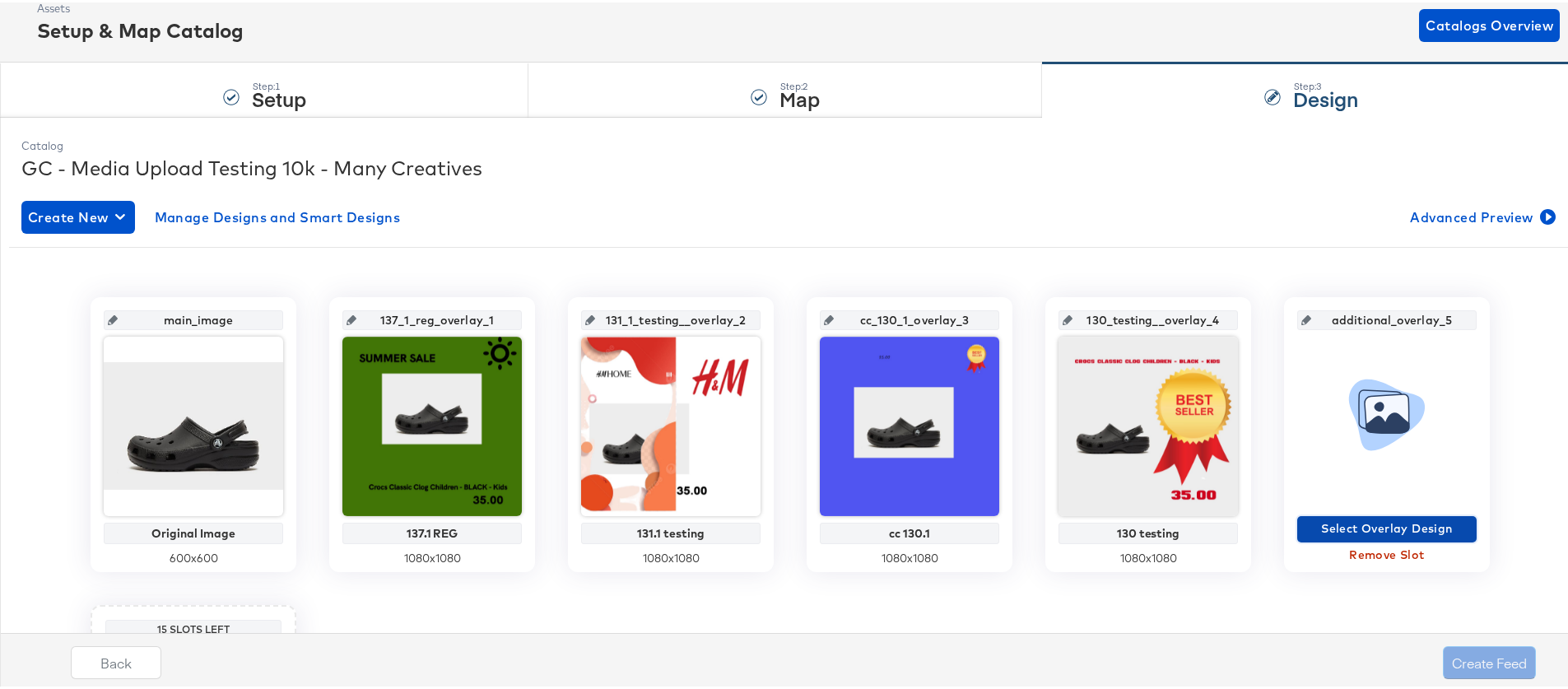
click at [1377, 524] on span "Select Overlay Design" at bounding box center [1387, 525] width 166 height 20
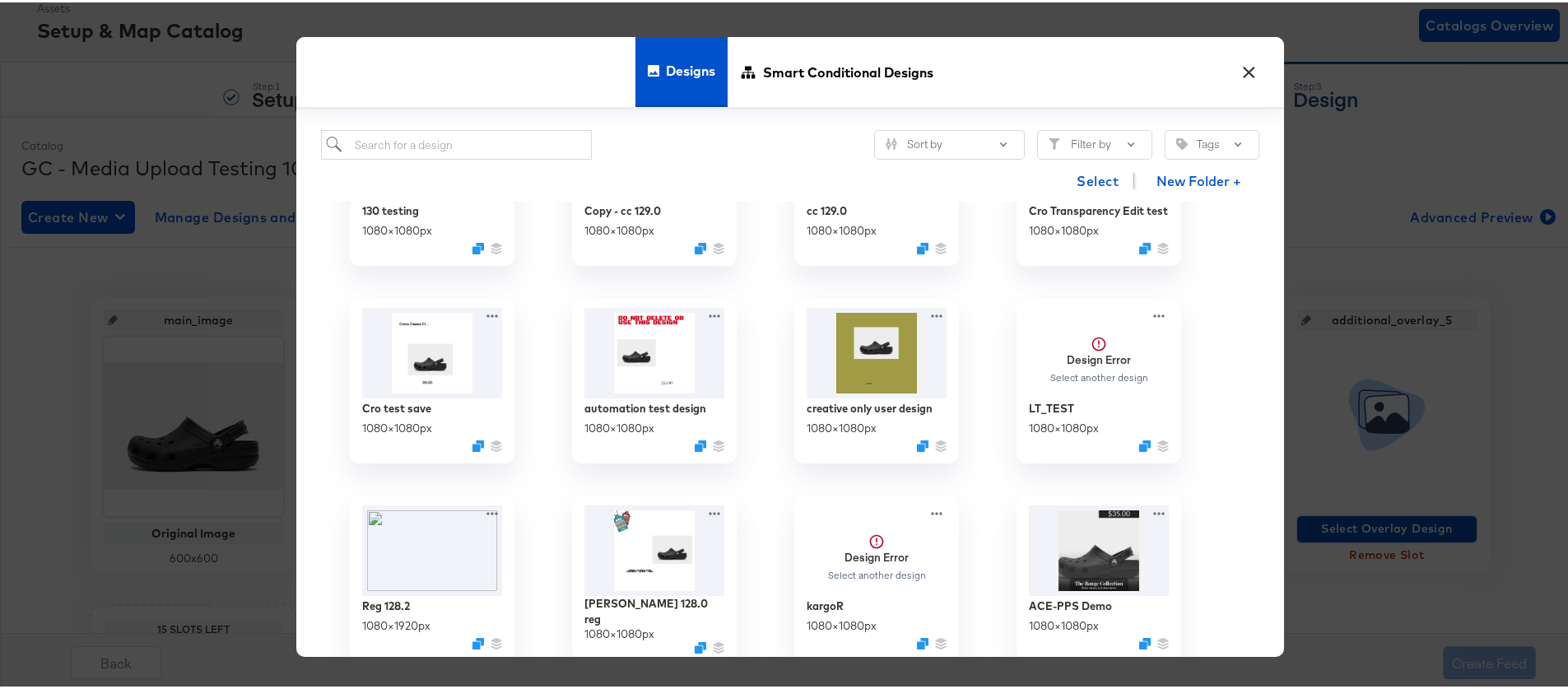
scroll to position [2077, 0]
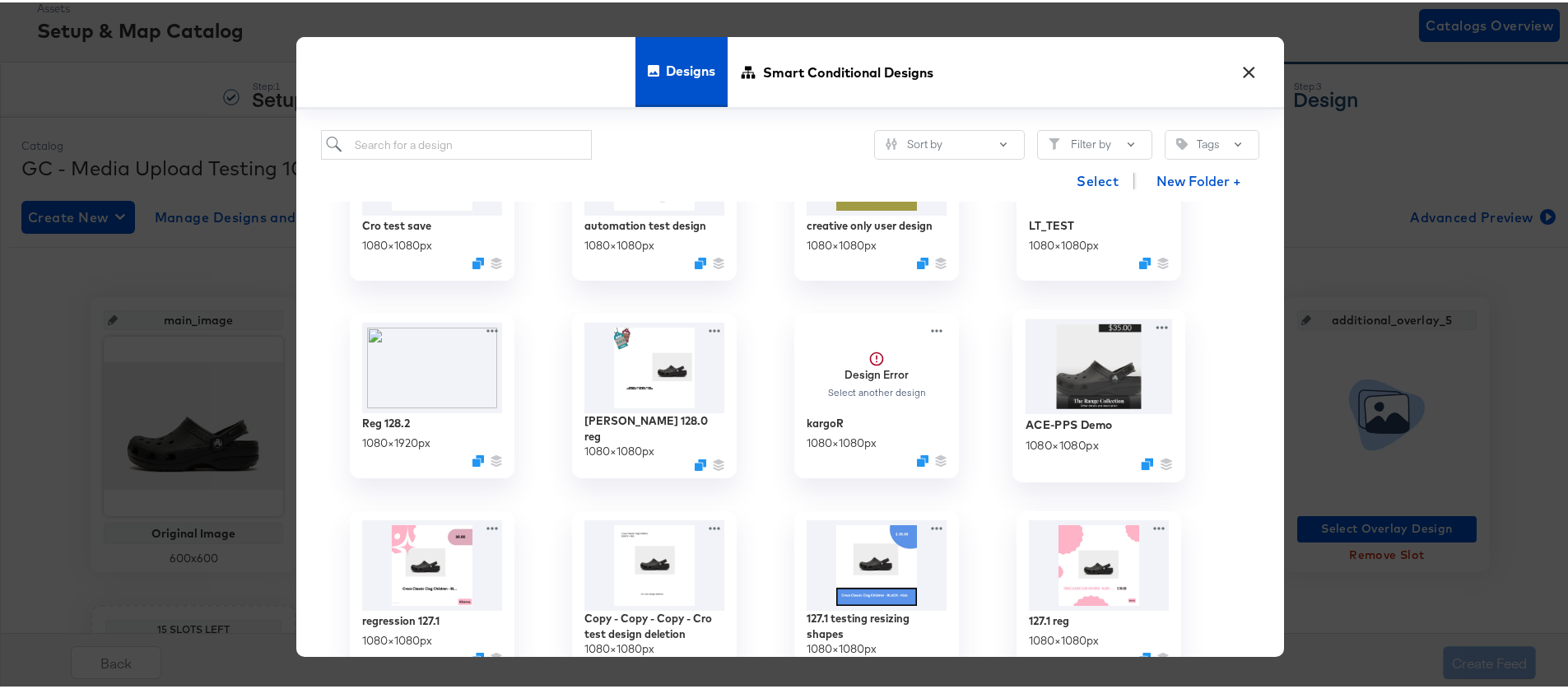
click at [1084, 389] on img at bounding box center [1099, 364] width 148 height 95
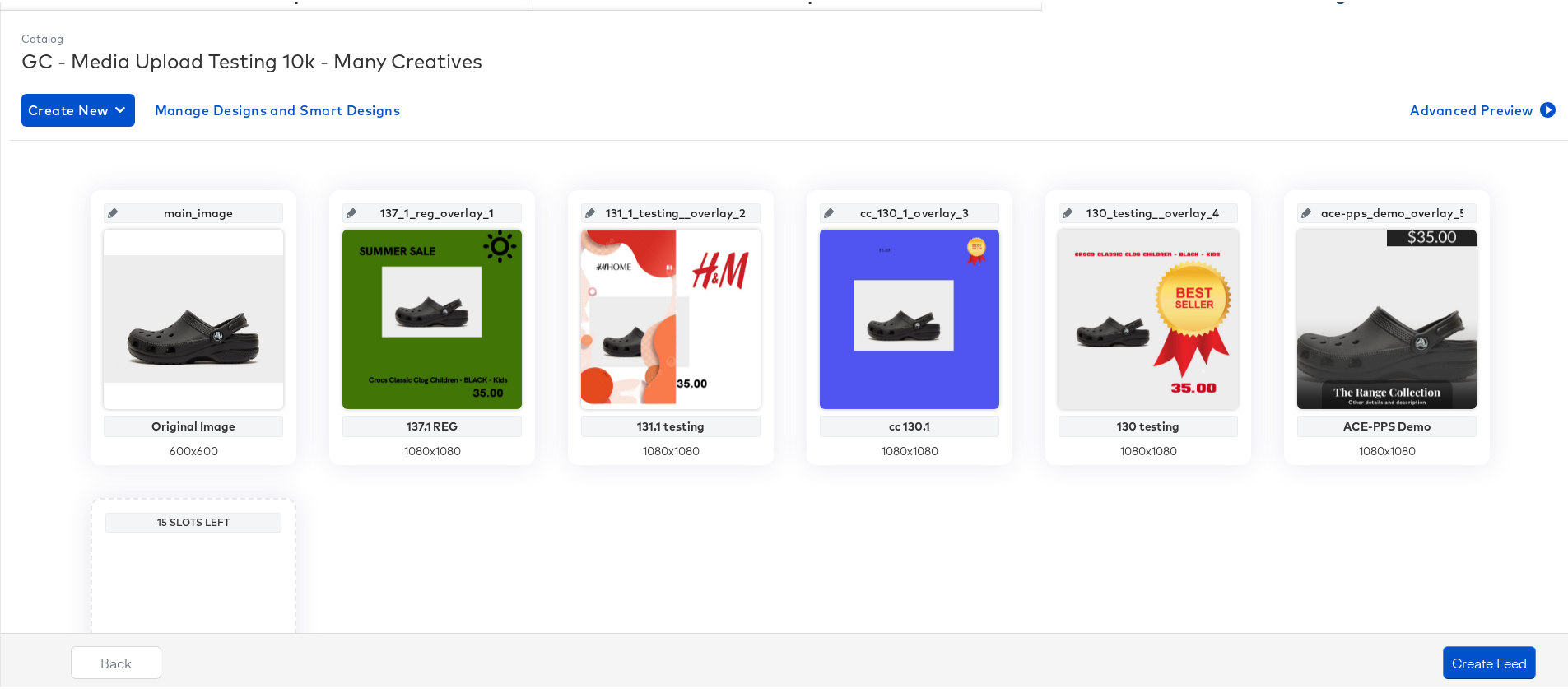
scroll to position [404, 0]
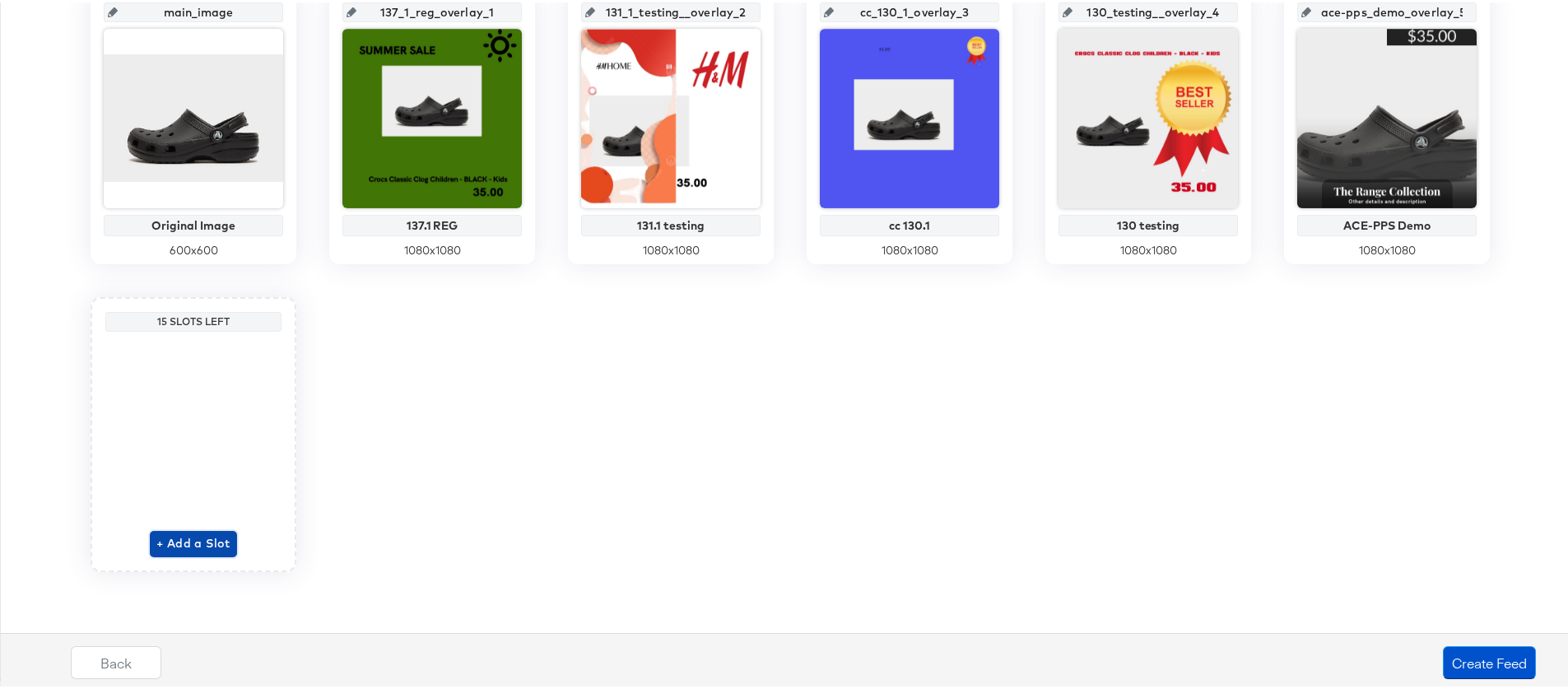
click at [184, 547] on span "+ Add a Slot" at bounding box center [194, 540] width 74 height 20
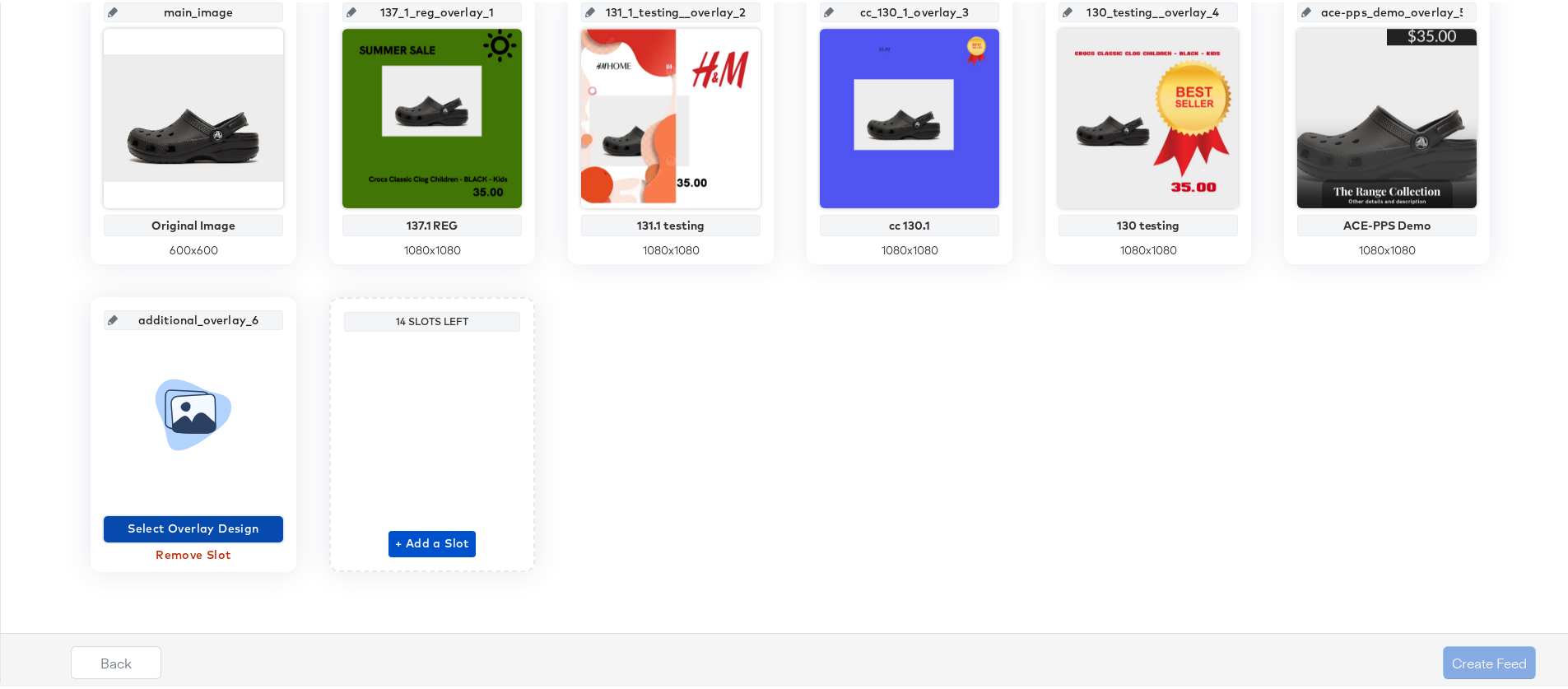
click at [219, 524] on span "Select Overlay Design" at bounding box center [194, 525] width 166 height 20
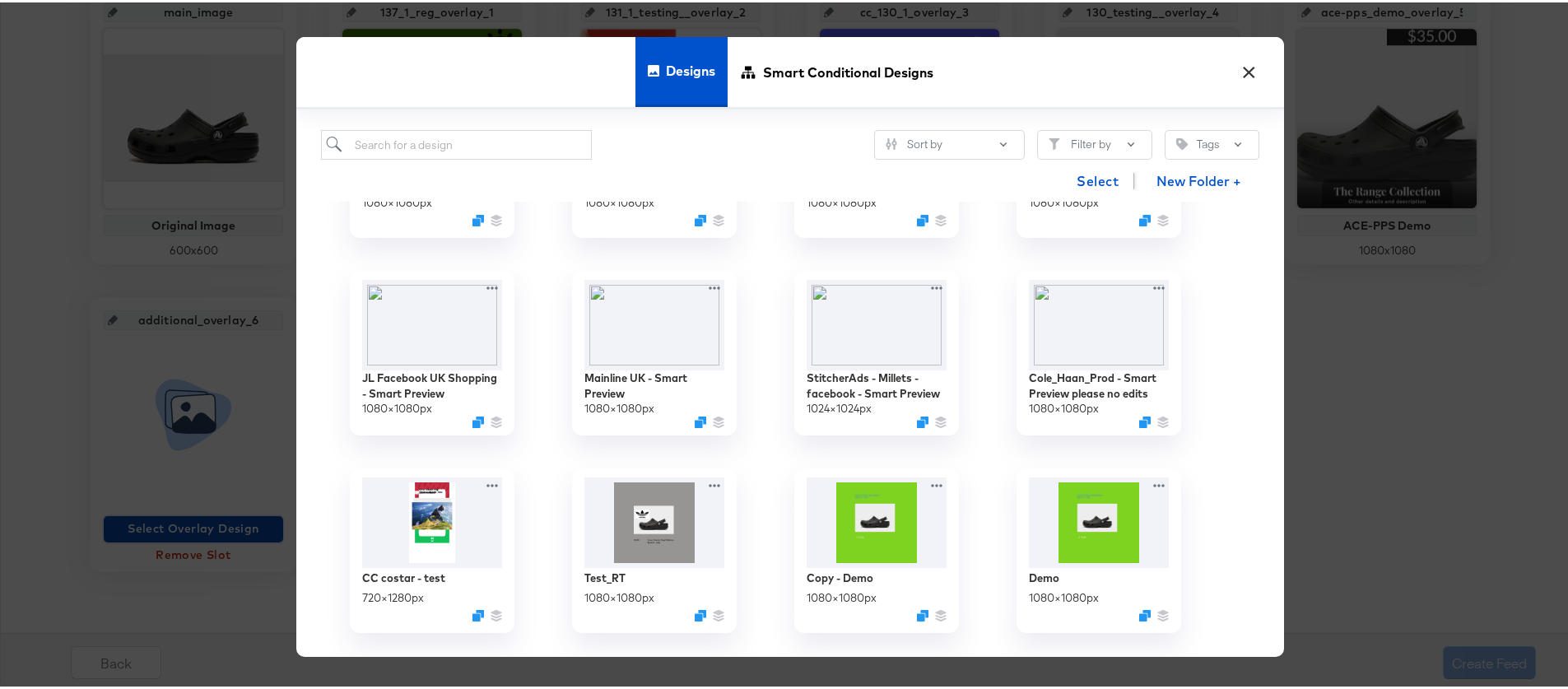
scroll to position [3512, 0]
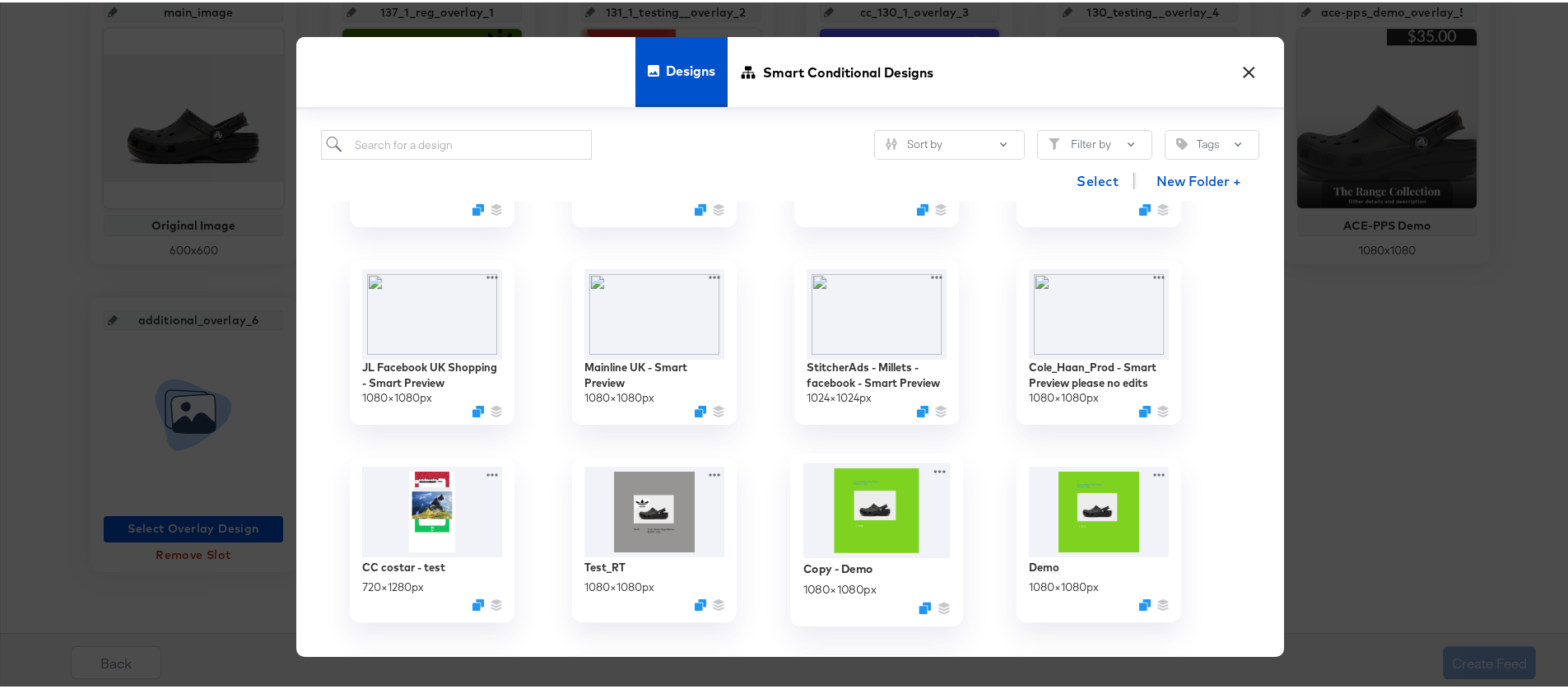
click at [893, 535] on img at bounding box center [877, 509] width 148 height 96
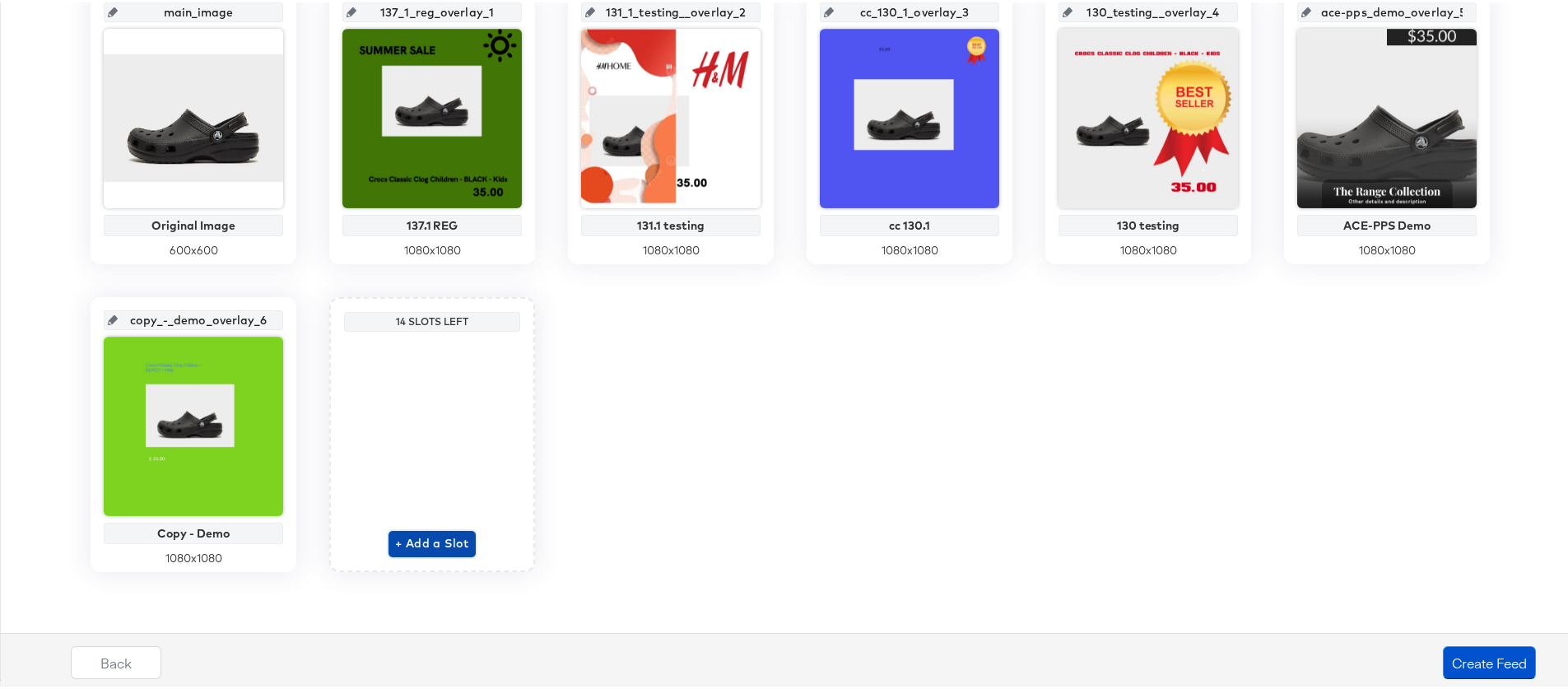
click at [442, 540] on span "+ Add a Slot" at bounding box center [433, 540] width 74 height 20
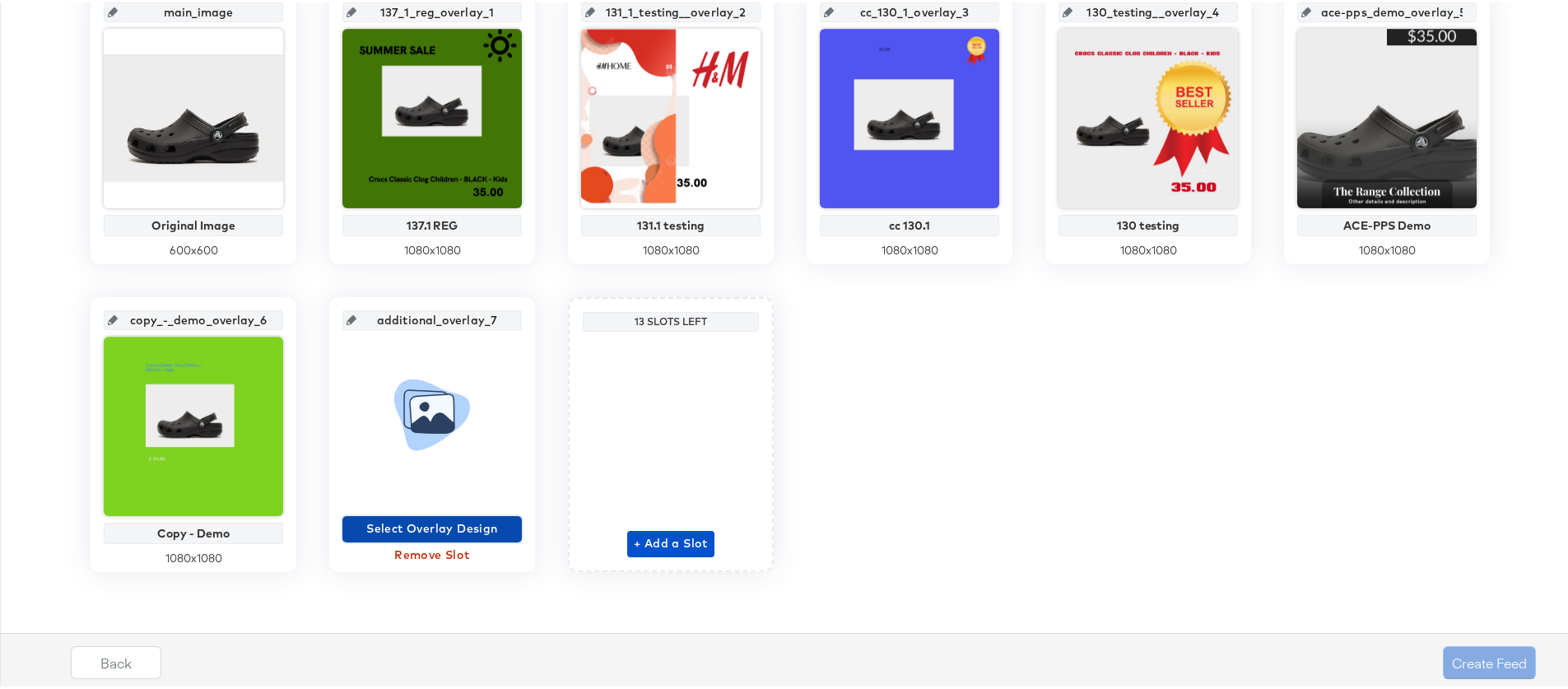
click at [460, 525] on span "Select Overlay Design" at bounding box center [432, 525] width 166 height 20
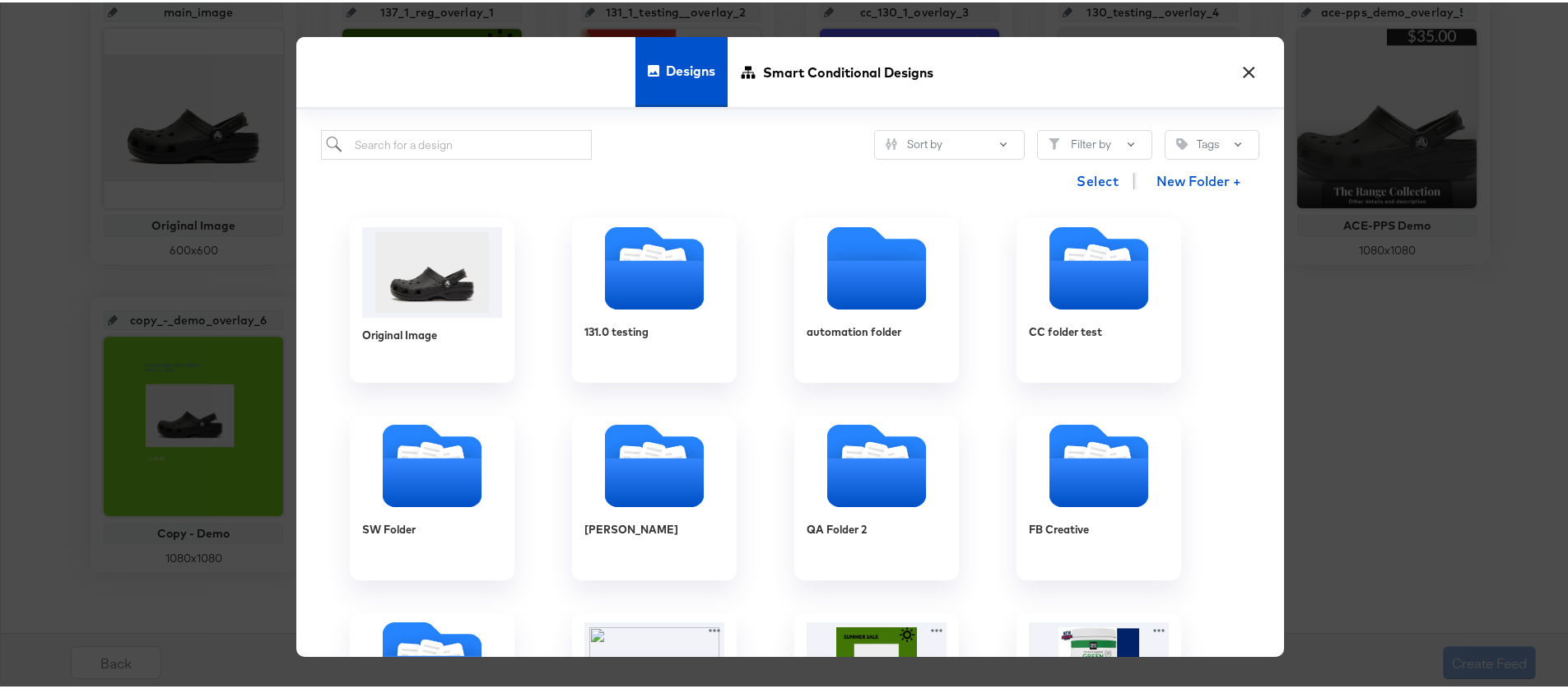
scroll to position [32, 0]
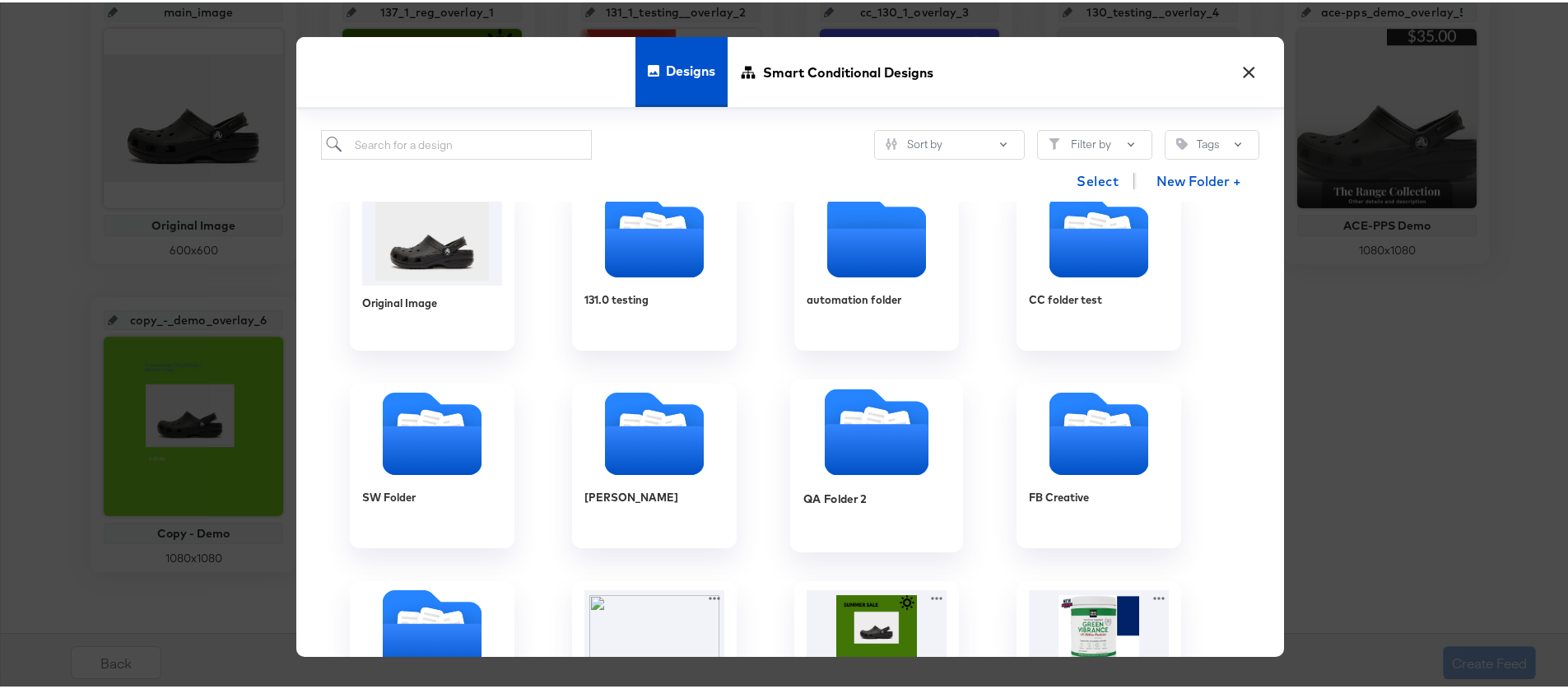
click at [883, 444] on icon "Folder" at bounding box center [876, 447] width 104 height 51
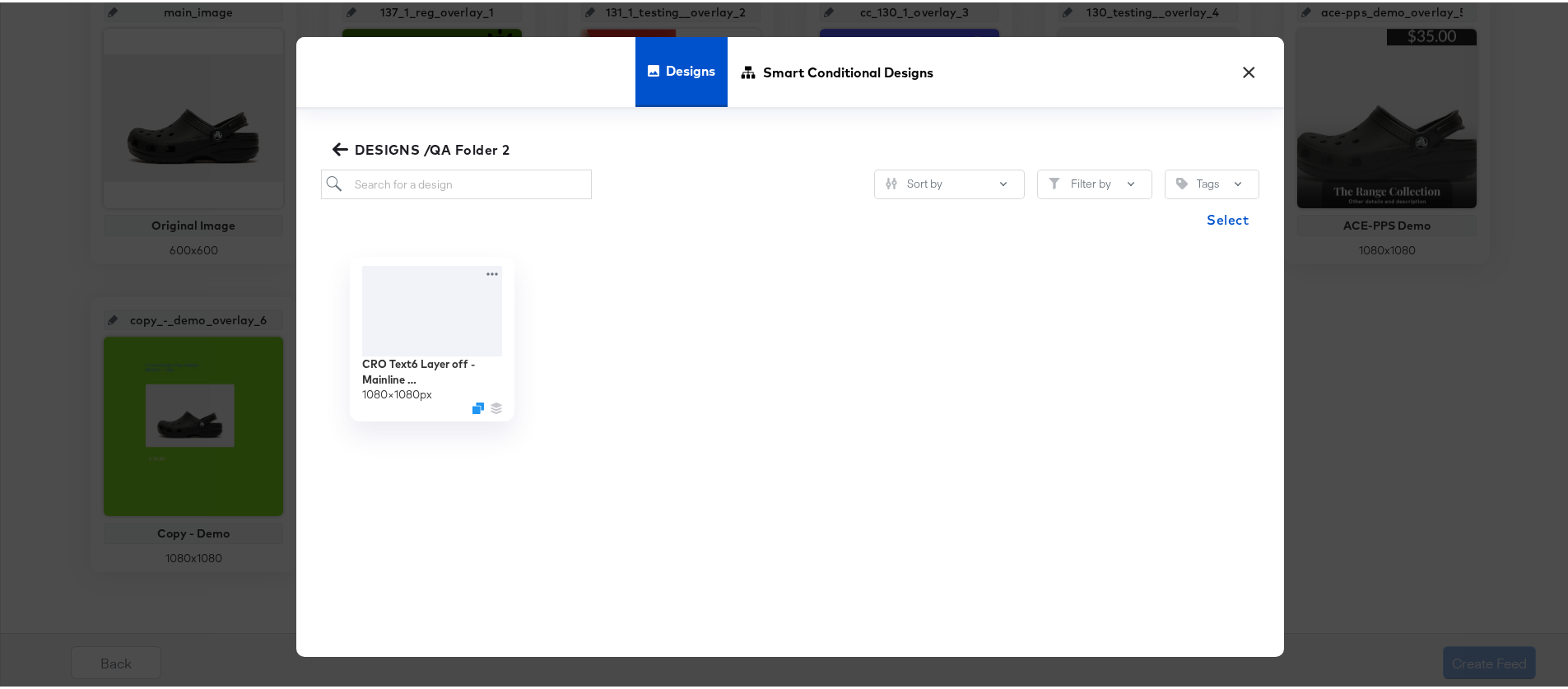
click at [333, 145] on icon "button" at bounding box center [341, 147] width 16 height 16
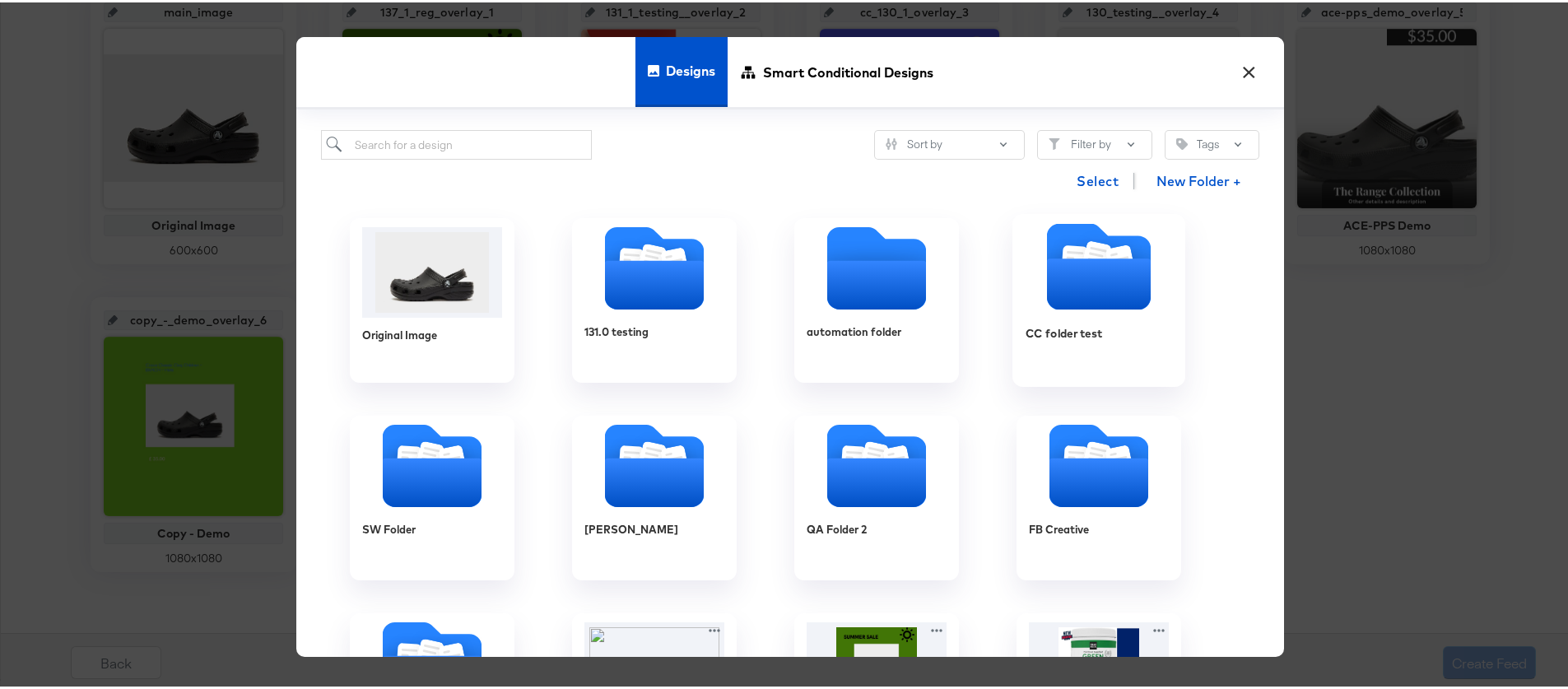
click at [1072, 295] on icon "Folder" at bounding box center [1098, 281] width 104 height 51
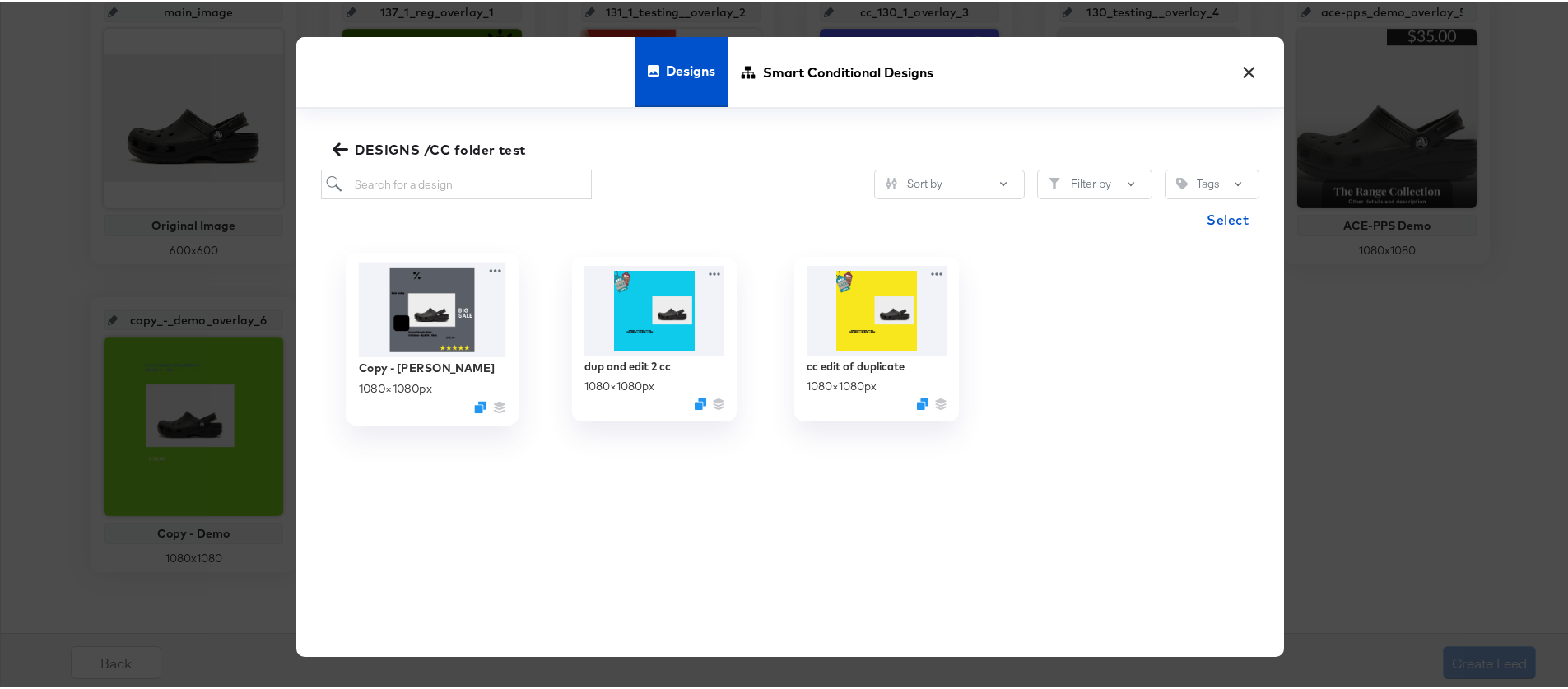
click at [456, 331] on img at bounding box center [433, 307] width 148 height 95
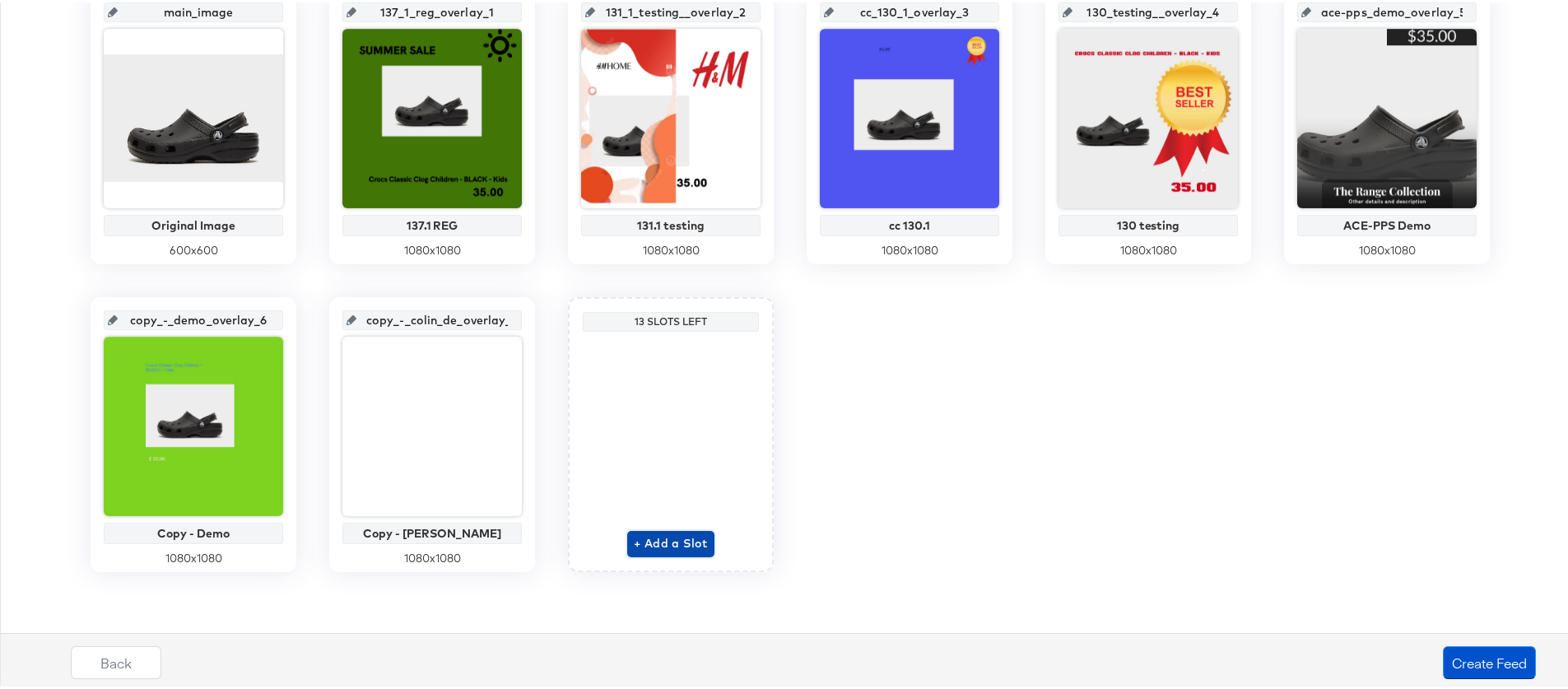
click at [661, 540] on span "+ Add a Slot" at bounding box center [671, 540] width 74 height 20
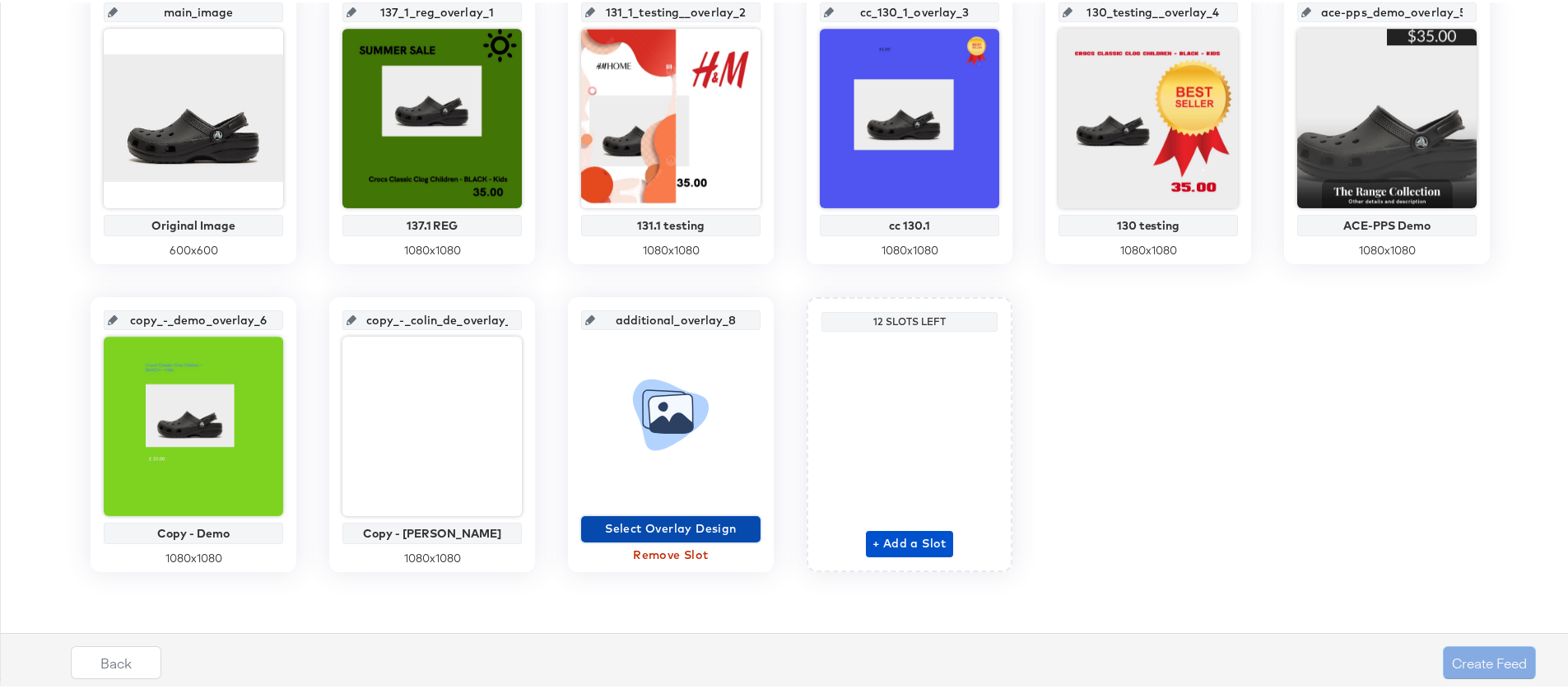
click at [674, 527] on span "Select Overlay Design" at bounding box center [671, 525] width 166 height 20
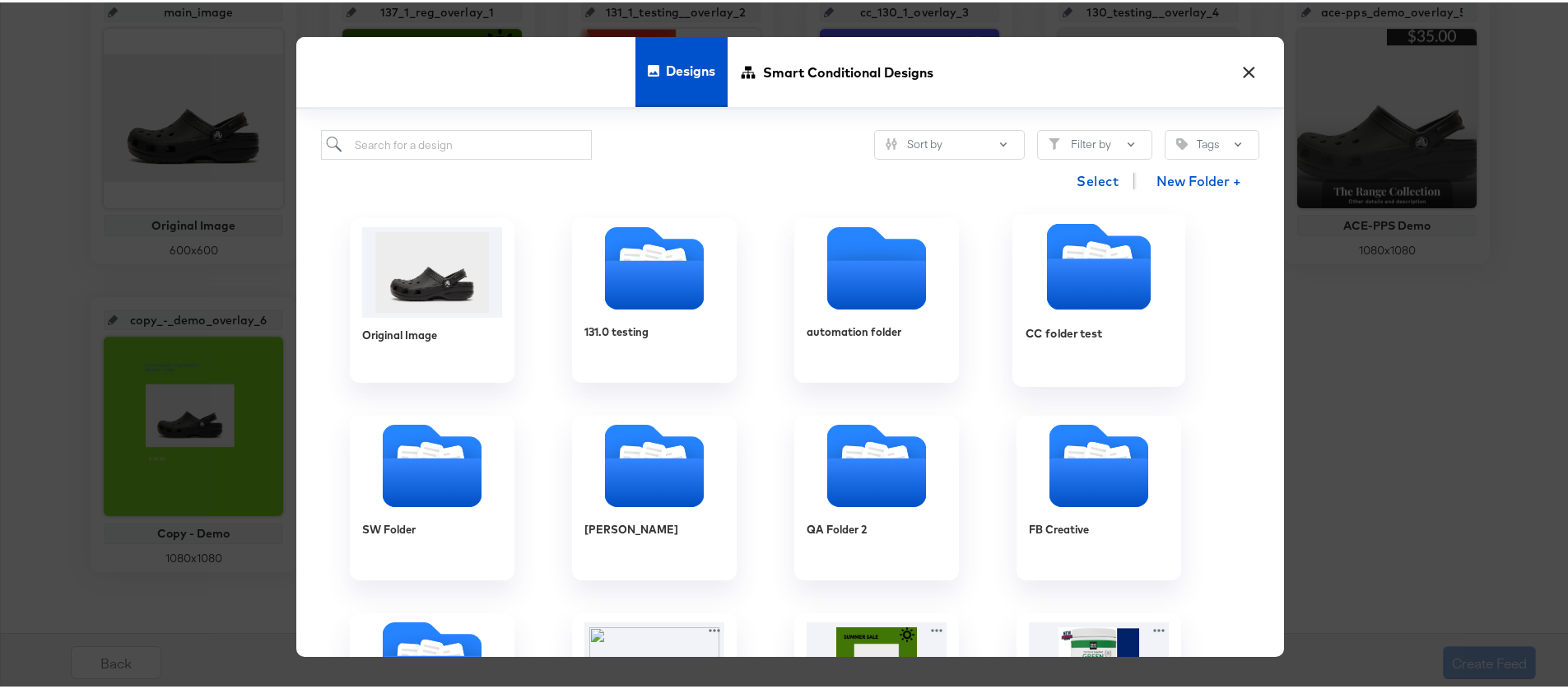
click at [1075, 293] on icon "Folder" at bounding box center [1098, 281] width 104 height 51
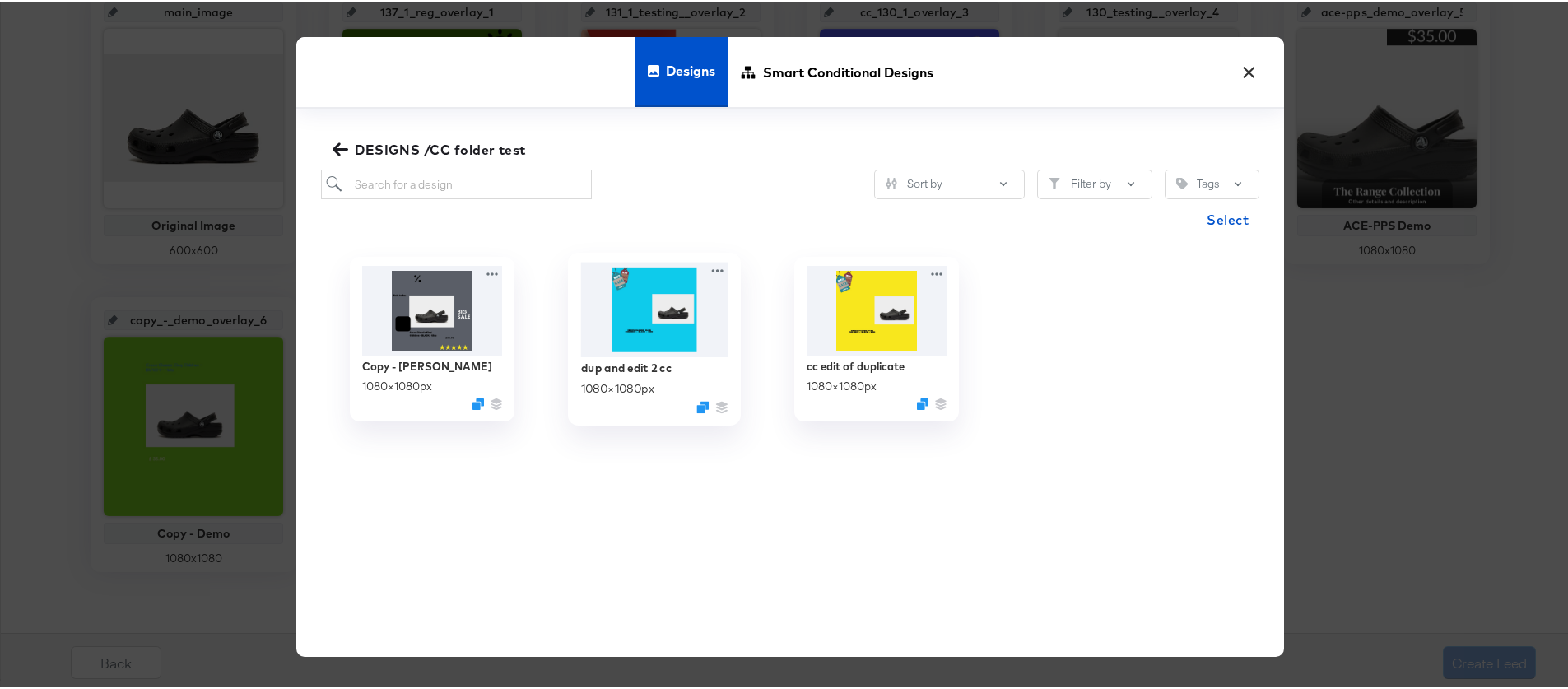
click at [661, 333] on img at bounding box center [655, 307] width 148 height 95
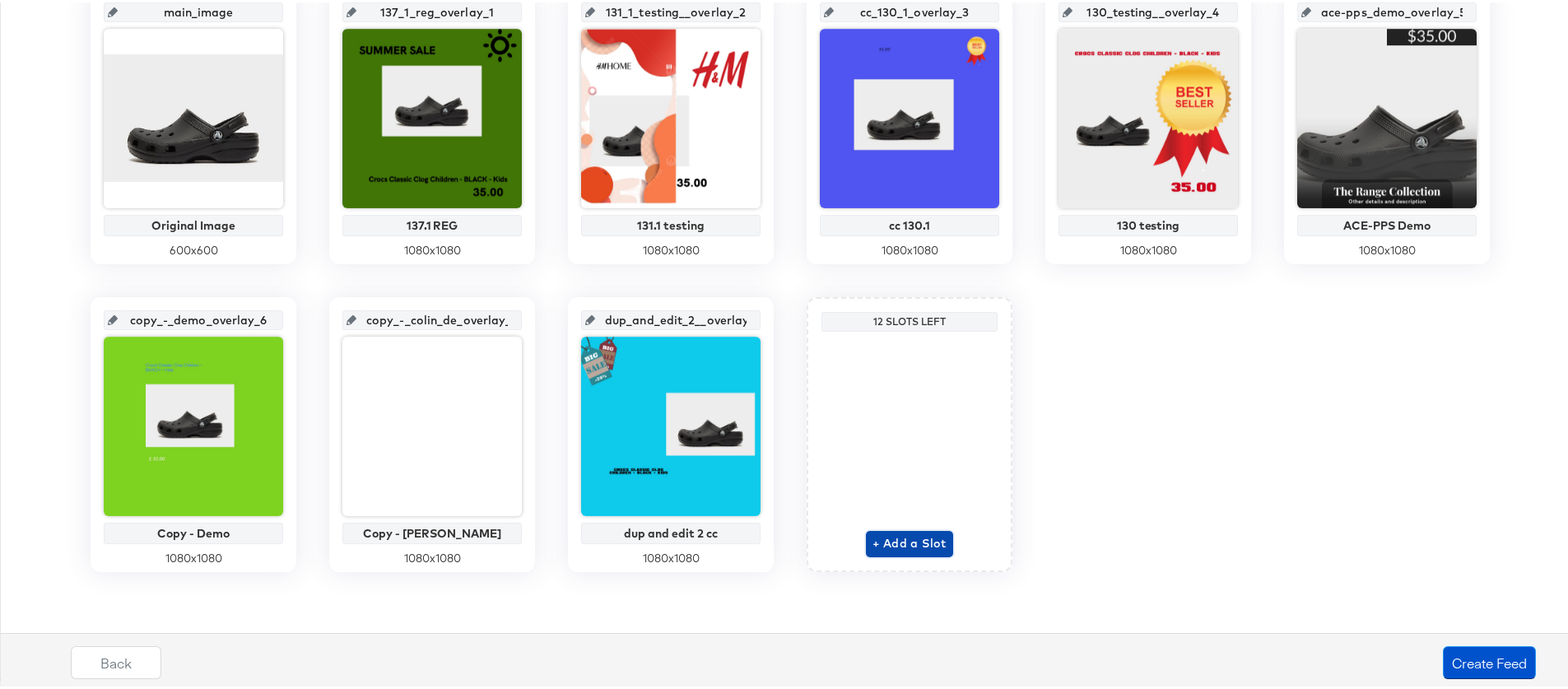
click at [890, 544] on span "+ Add a Slot" at bounding box center [910, 540] width 74 height 20
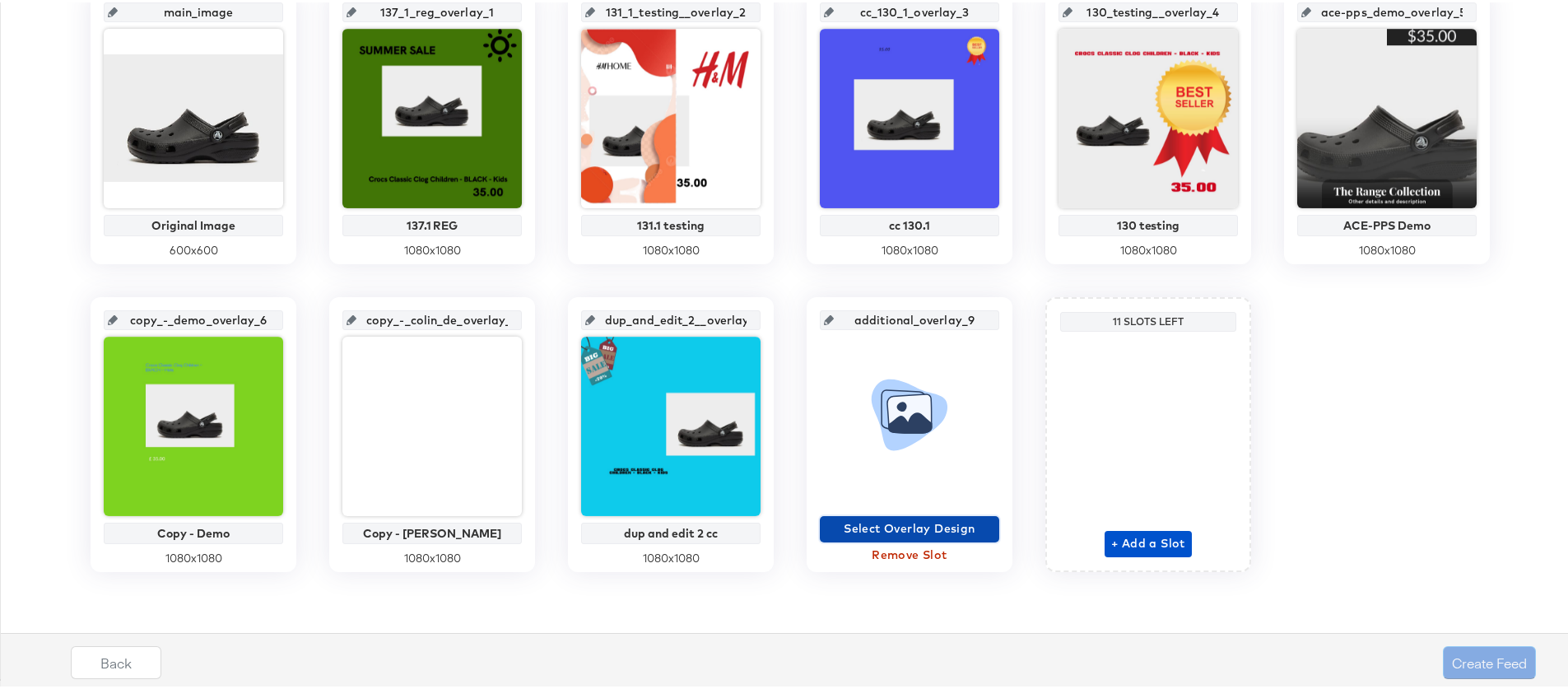
click at [919, 526] on span "Select Overlay Design" at bounding box center [910, 525] width 166 height 20
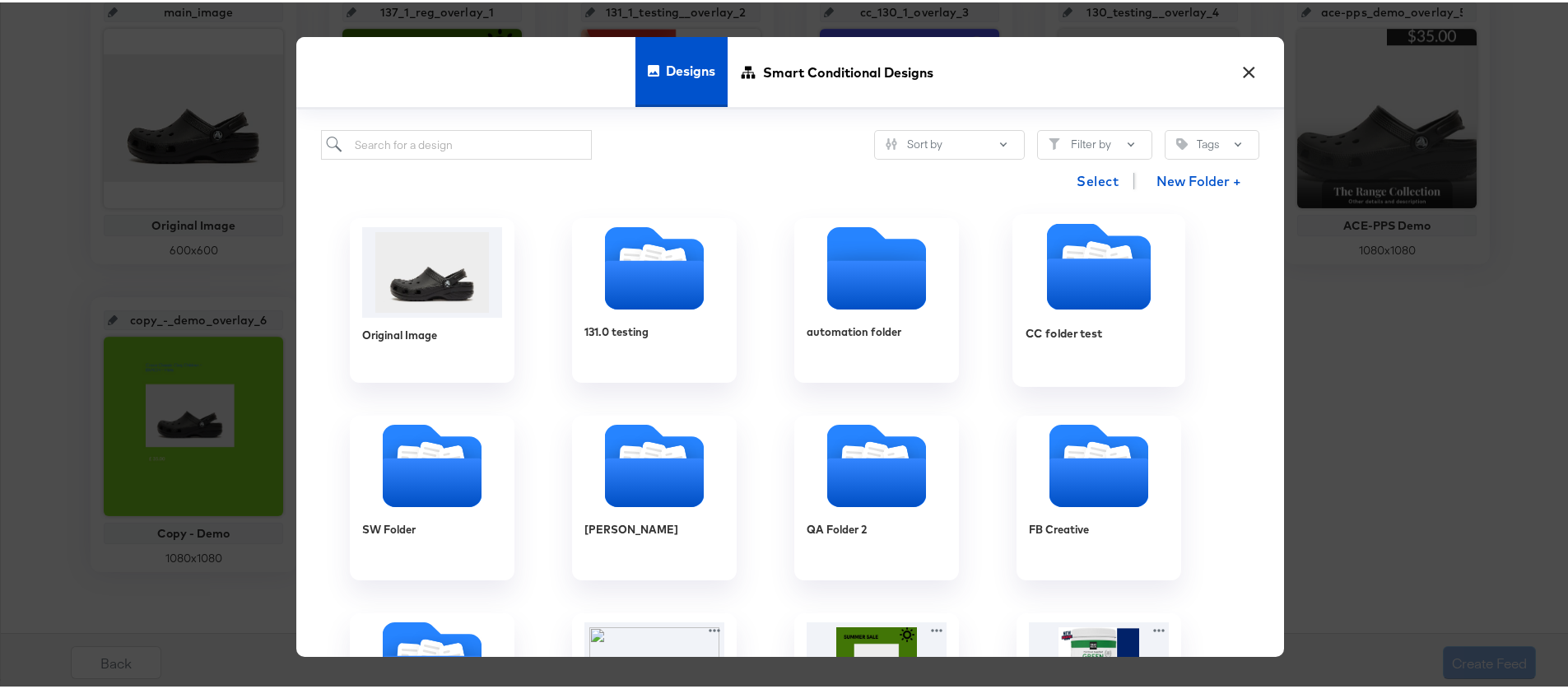
click at [1102, 307] on icon "Folder" at bounding box center [1098, 281] width 104 height 51
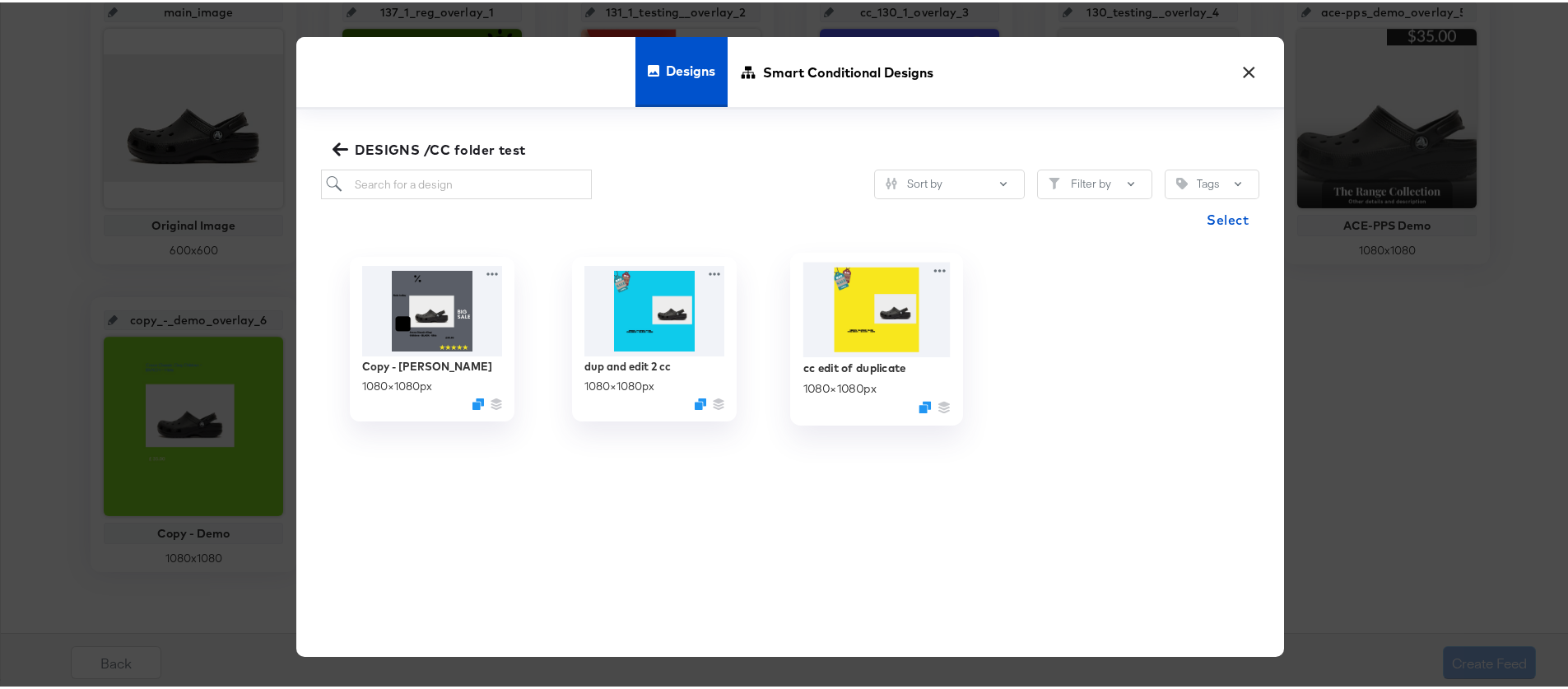
click at [899, 325] on img at bounding box center [877, 307] width 148 height 95
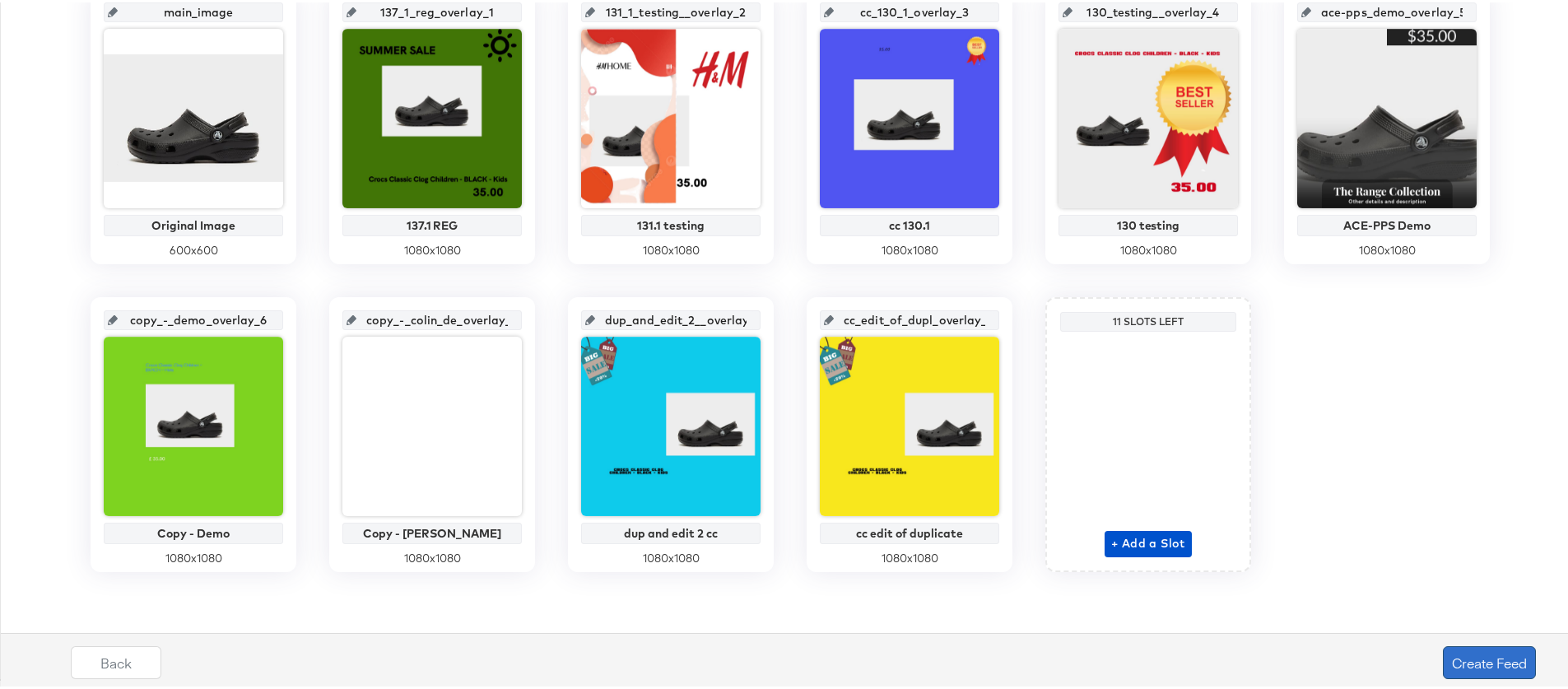
click at [1474, 656] on button "Create Feed" at bounding box center [1489, 659] width 93 height 33
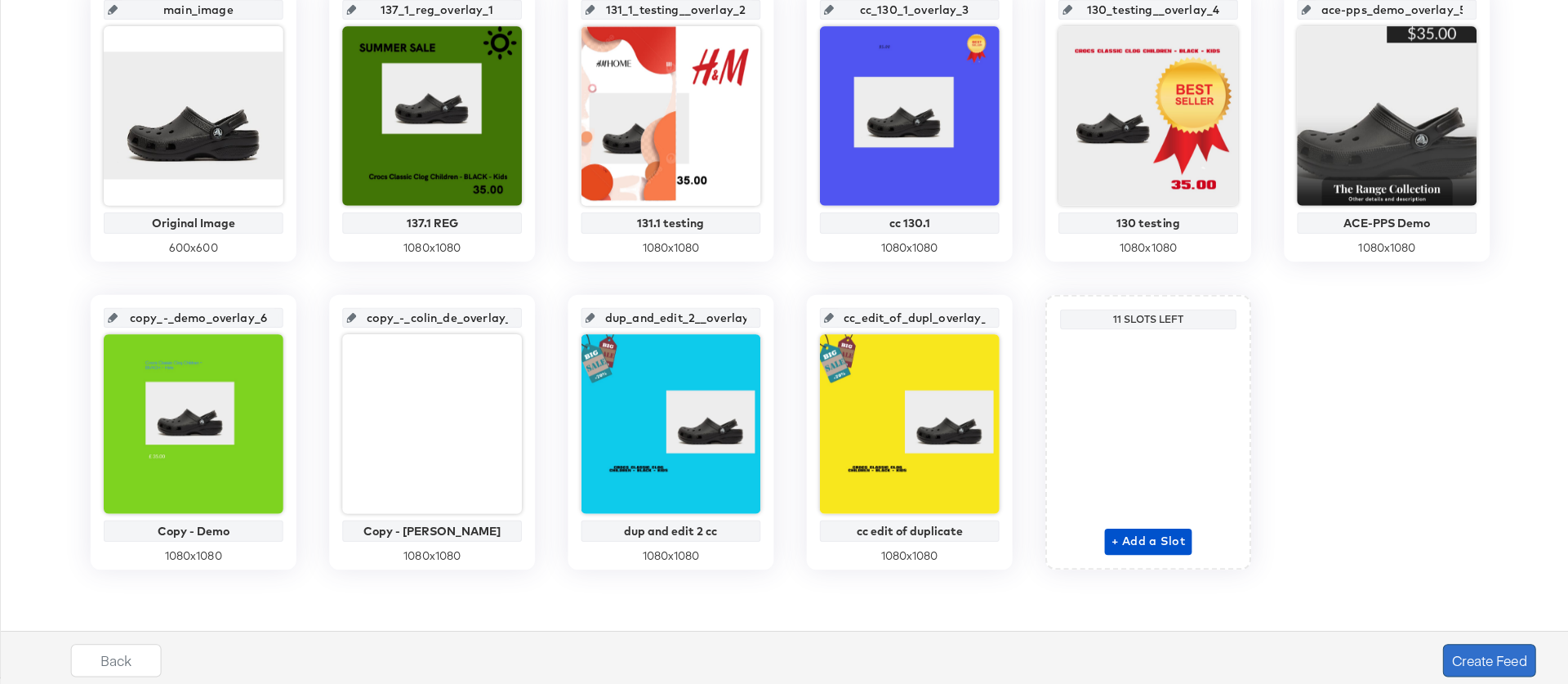
scroll to position [0, 0]
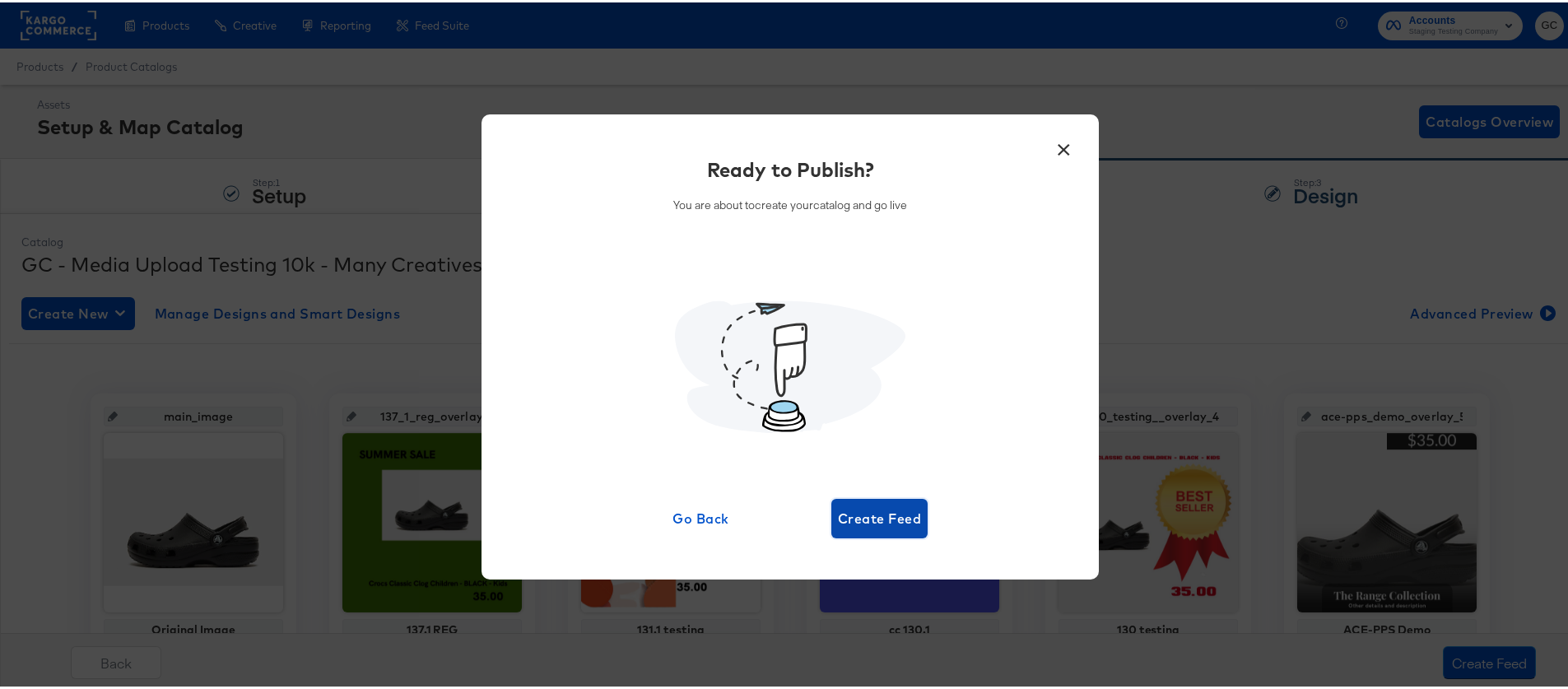
click at [891, 517] on span "Create Feed" at bounding box center [880, 516] width 83 height 23
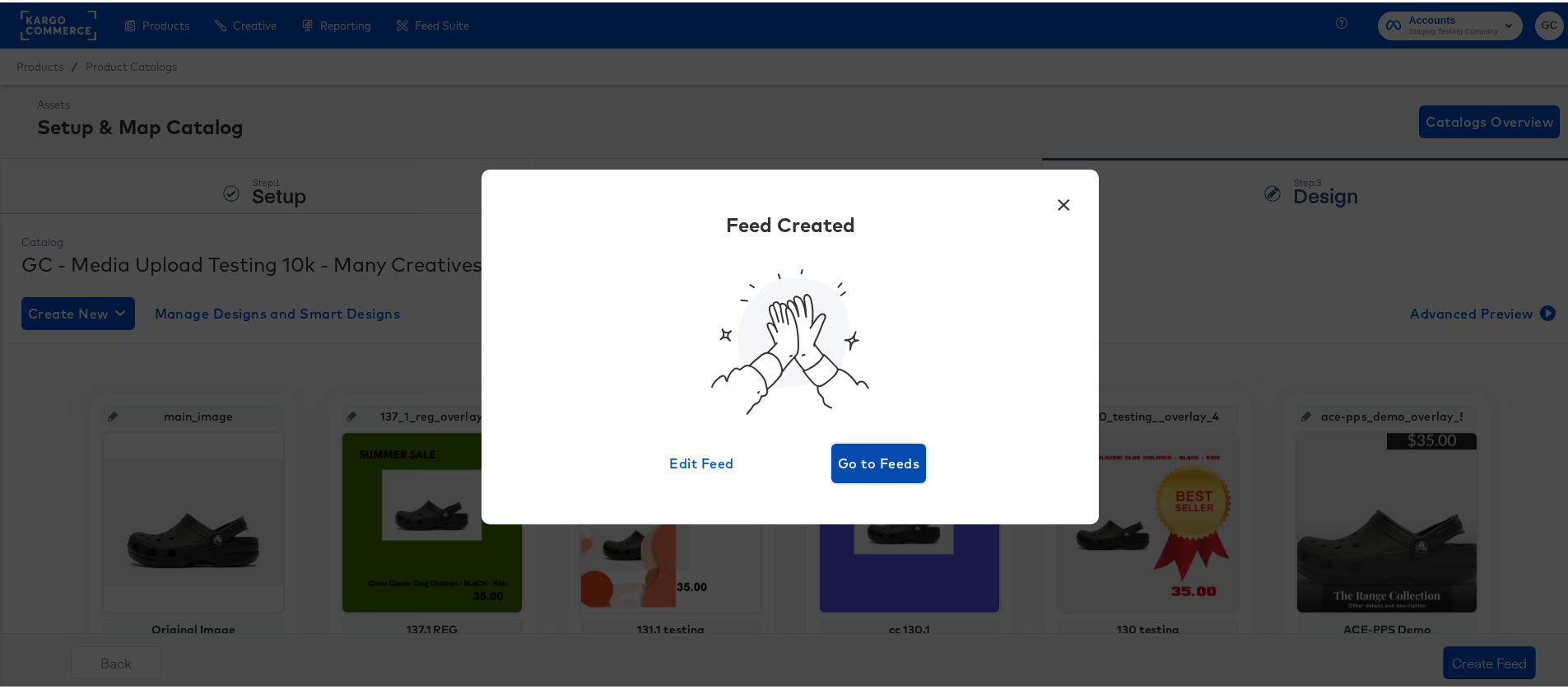
click at [875, 460] on span "Go to Feeds" at bounding box center [879, 461] width 81 height 23
